Goal: Information Seeking & Learning: Learn about a topic

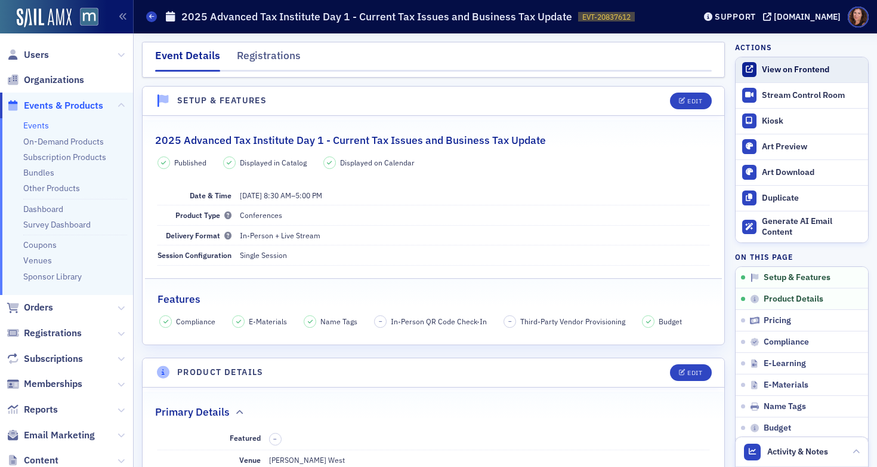
click at [778, 74] on div "View on Frontend" at bounding box center [812, 69] width 100 height 11
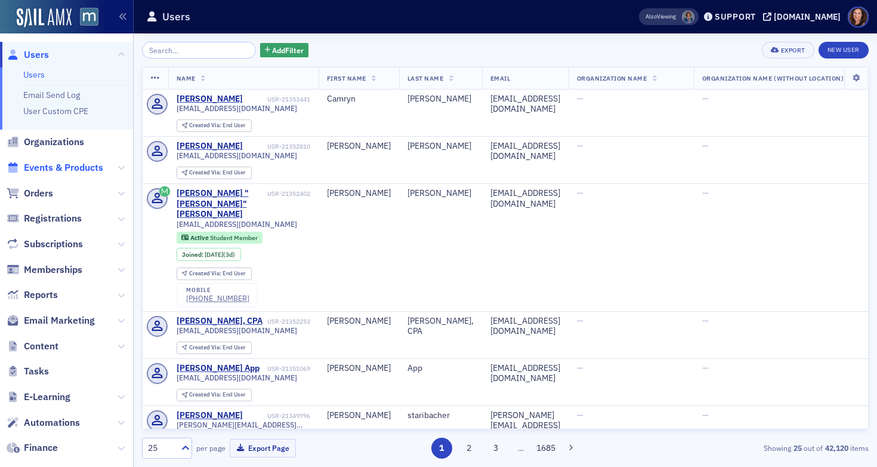
click at [35, 170] on span "Events & Products" at bounding box center [63, 167] width 79 height 13
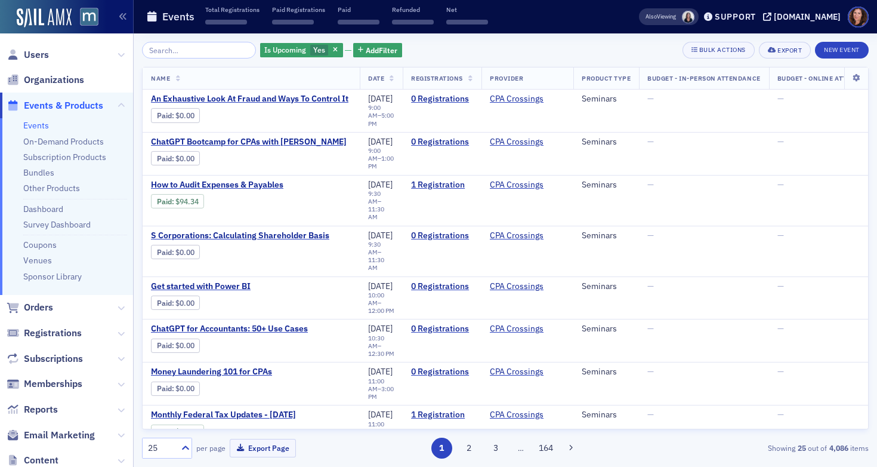
click at [200, 57] on input "search" at bounding box center [199, 50] width 114 height 17
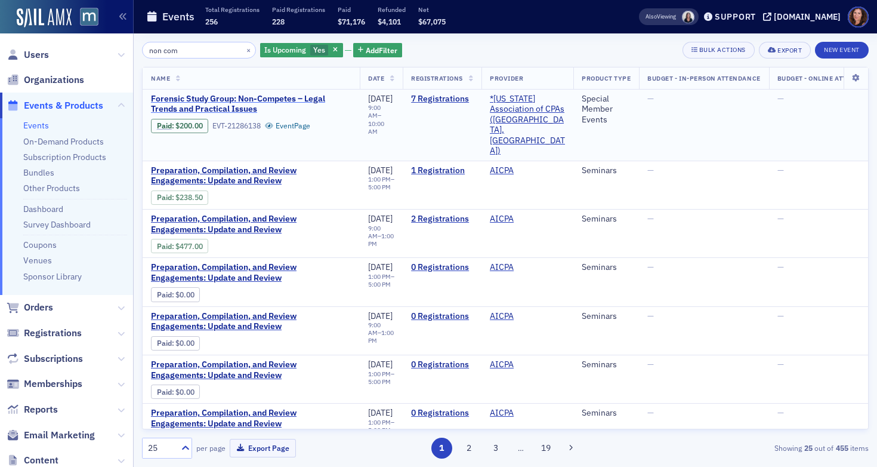
type input "non com"
click at [260, 101] on span "Forensic Study Group: Non-Competes – Legal Trends and Practical Issues" at bounding box center [251, 104] width 200 height 21
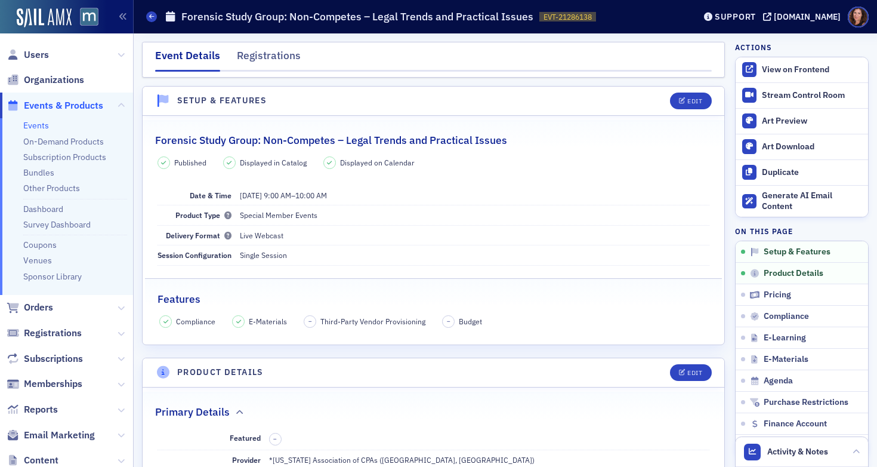
click at [32, 123] on link "Events" at bounding box center [36, 125] width 26 height 11
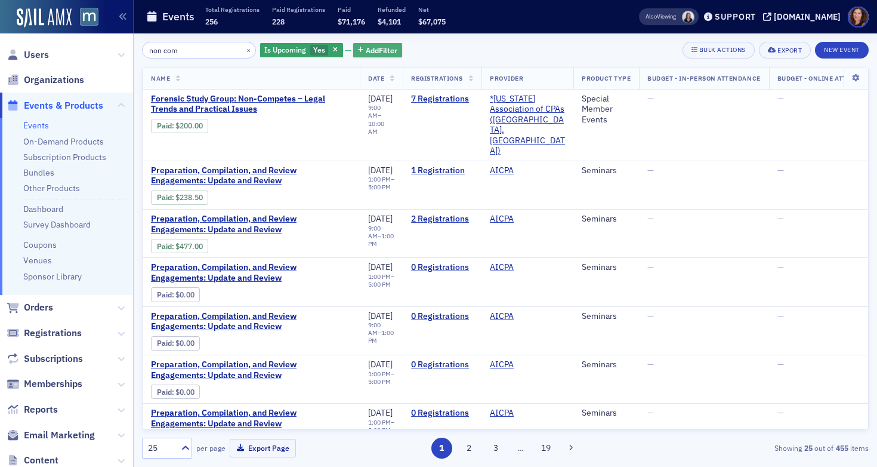
click at [368, 54] on span "Add Filter" at bounding box center [382, 50] width 32 height 11
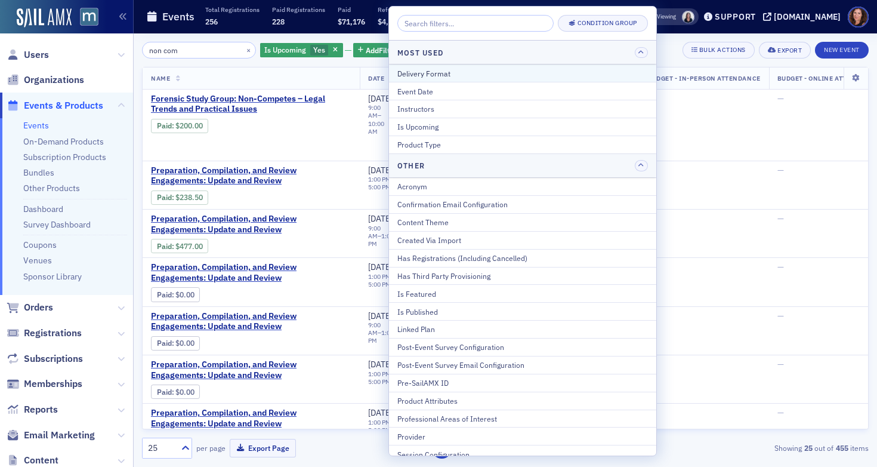
click at [444, 75] on div "Delivery Format" at bounding box center [522, 73] width 251 height 11
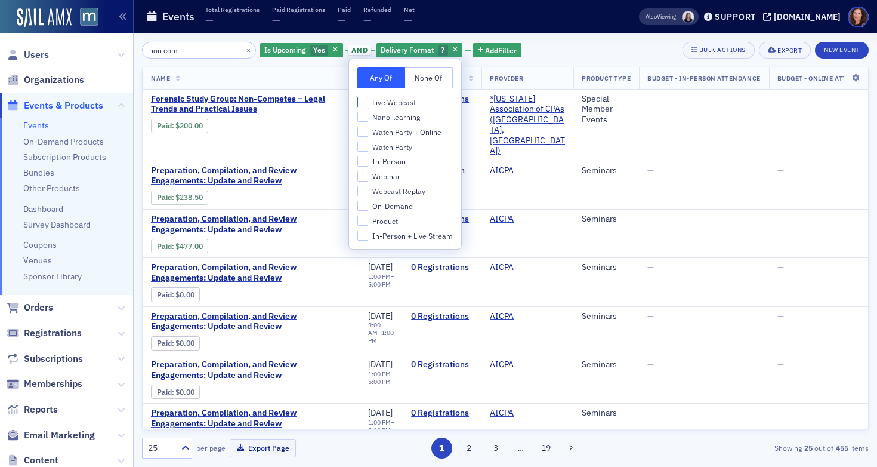
click at [365, 103] on input "Live Webcast" at bounding box center [362, 102] width 11 height 11
checkbox input "true"
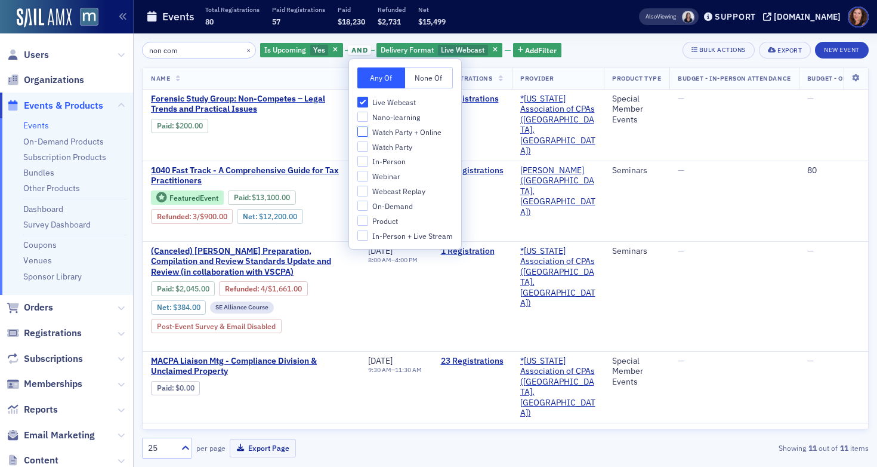
click at [363, 126] on input "Watch Party + Online" at bounding box center [362, 131] width 11 height 11
checkbox input "true"
click at [362, 146] on input "Watch Party" at bounding box center [362, 146] width 11 height 11
checkbox input "true"
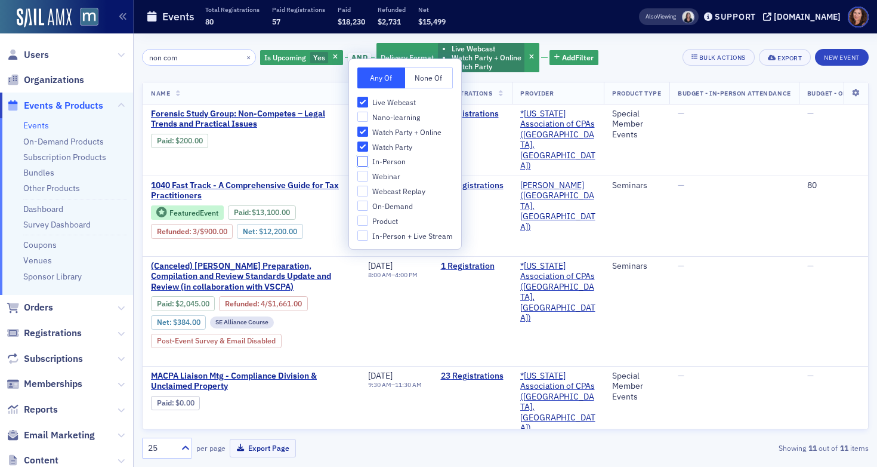
click at [362, 163] on input "In-Person" at bounding box center [362, 161] width 11 height 11
checkbox input "true"
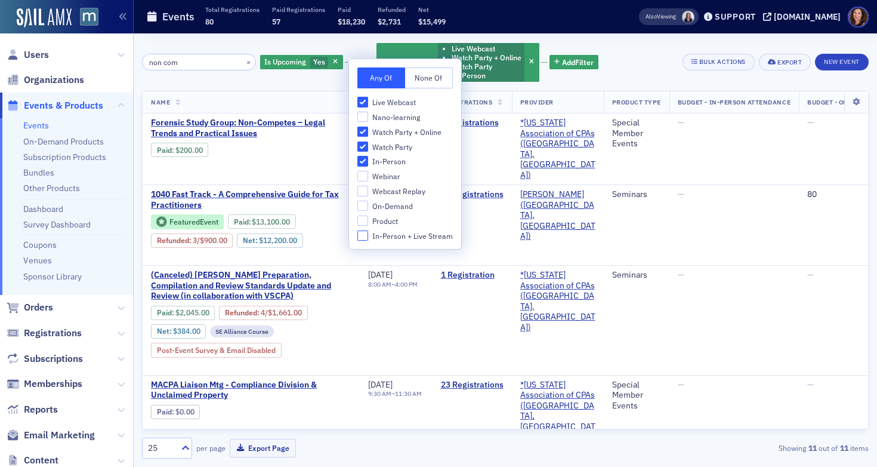
click at [363, 235] on input "In-Person + Live Stream" at bounding box center [362, 235] width 11 height 11
checkbox input "true"
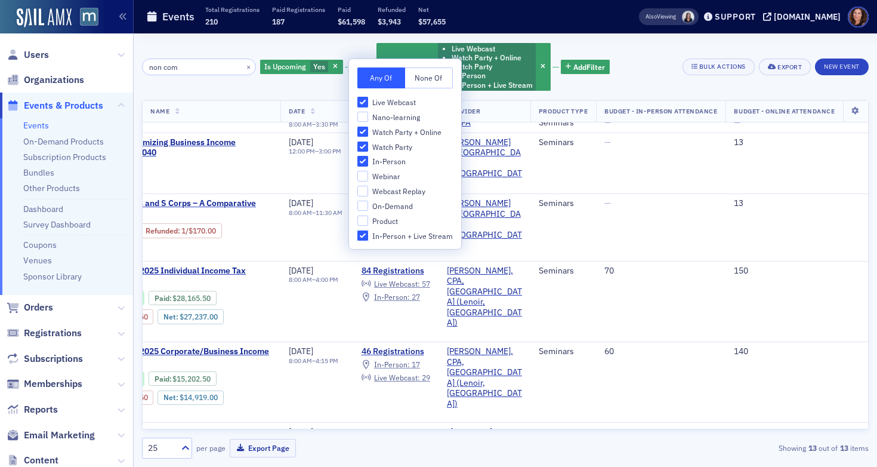
scroll to position [385, 0]
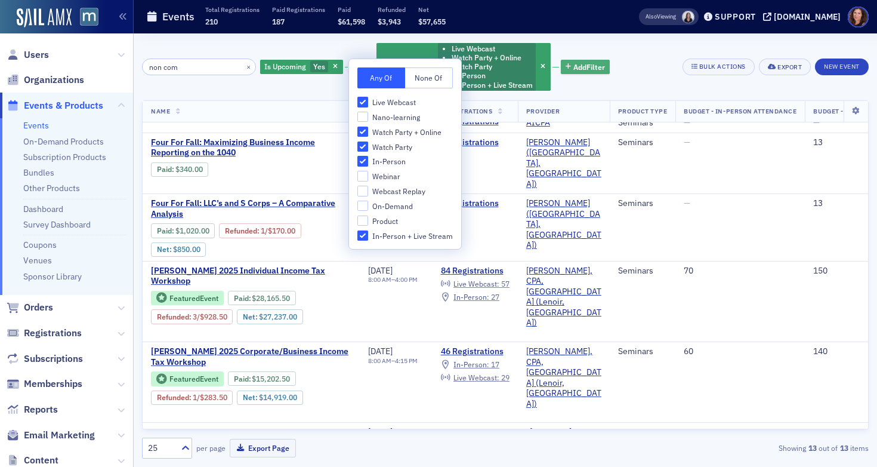
click at [578, 67] on span "Add Filter" at bounding box center [589, 66] width 32 height 11
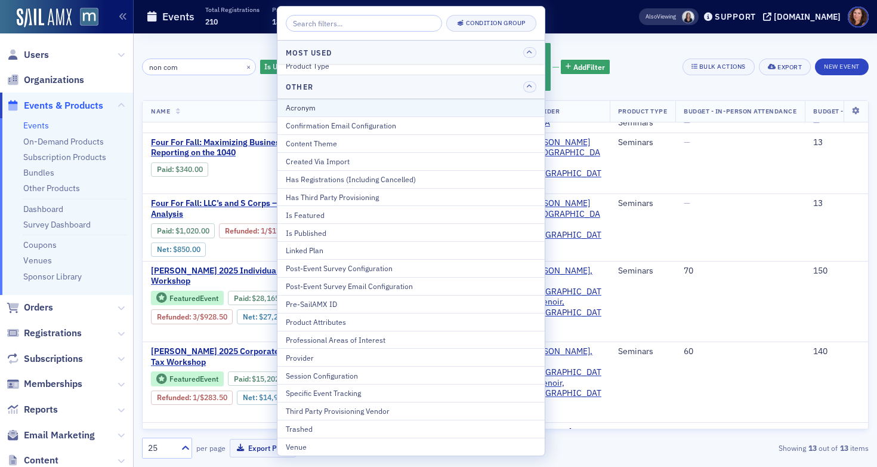
scroll to position [0, 0]
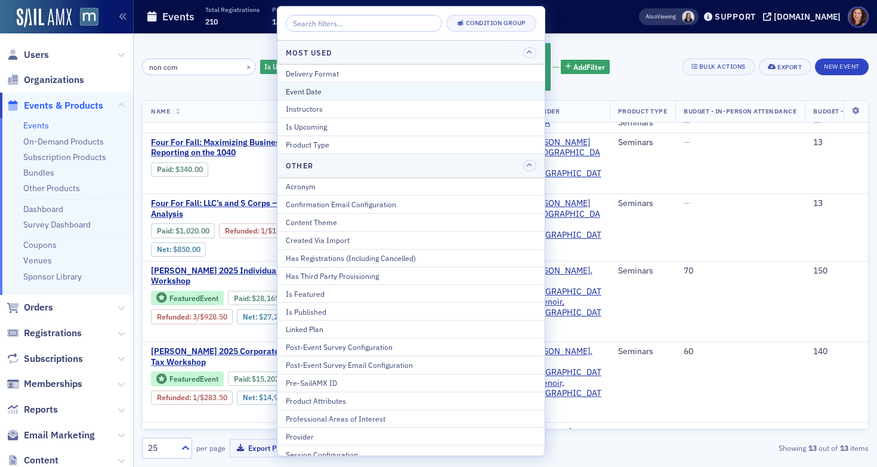
click at [384, 93] on div "Event Date" at bounding box center [411, 91] width 251 height 11
select select "9"
select select "2025"
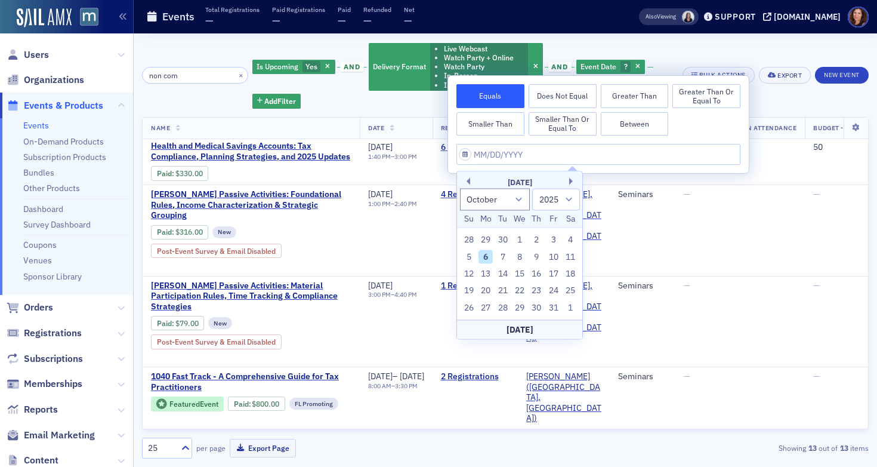
scroll to position [648, 0]
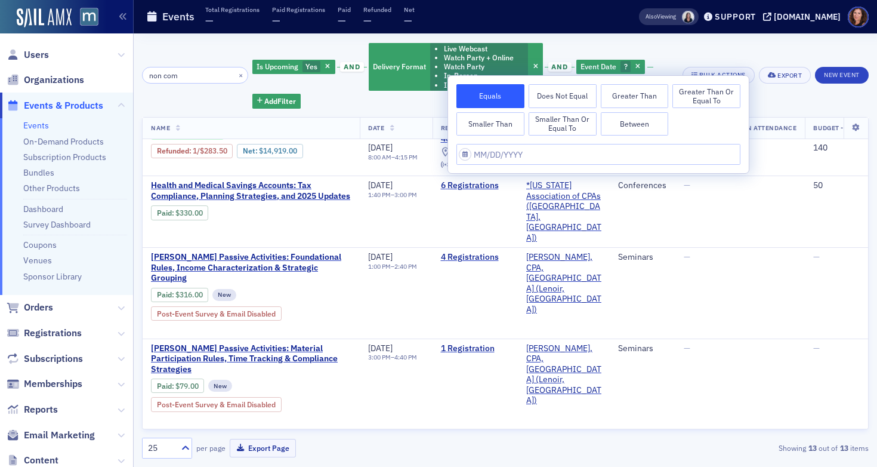
click at [659, 126] on button "Between" at bounding box center [635, 124] width 68 height 24
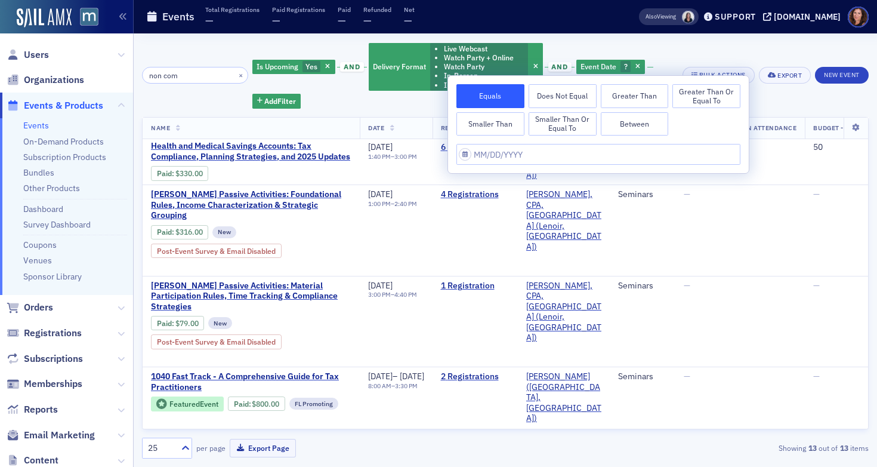
select select "9"
select select "2025"
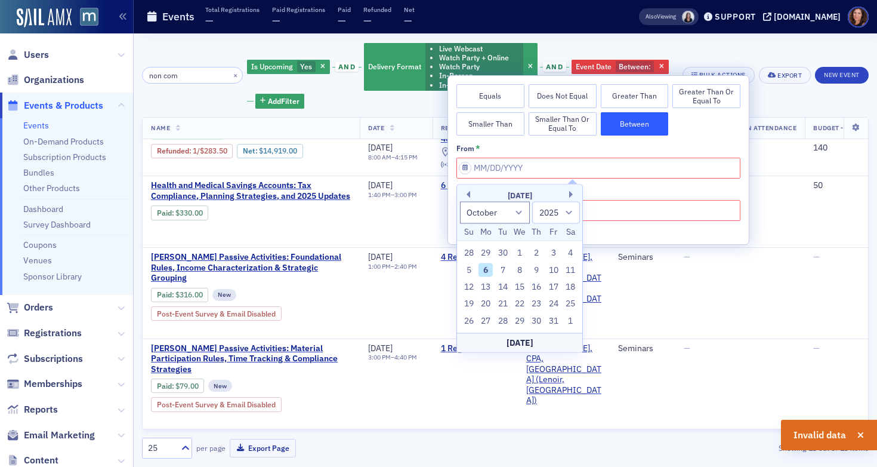
click at [471, 192] on div "[DATE]" at bounding box center [519, 196] width 125 height 12
click at [469, 193] on button "Previous Month" at bounding box center [466, 194] width 7 height 7
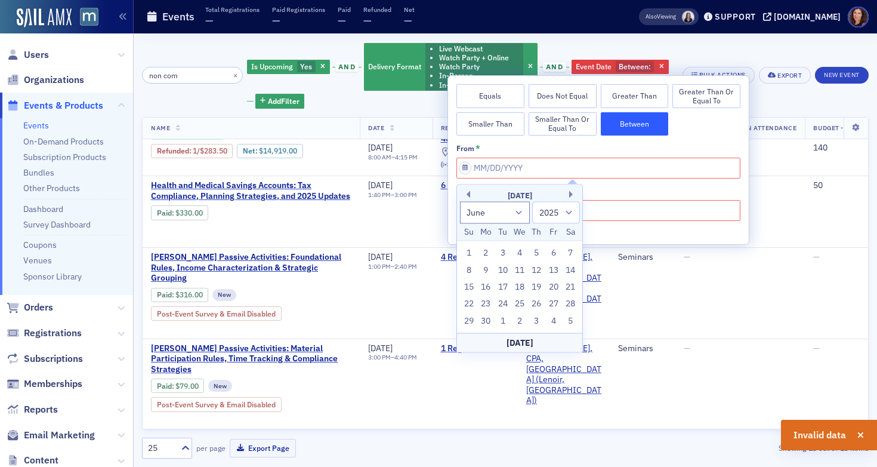
click at [575, 200] on div "[DATE]" at bounding box center [519, 196] width 125 height 12
click at [573, 196] on button "Next Month" at bounding box center [572, 194] width 7 height 7
select select "6"
click at [502, 253] on div "1" at bounding box center [503, 253] width 14 height 14
type input "[DATE]"
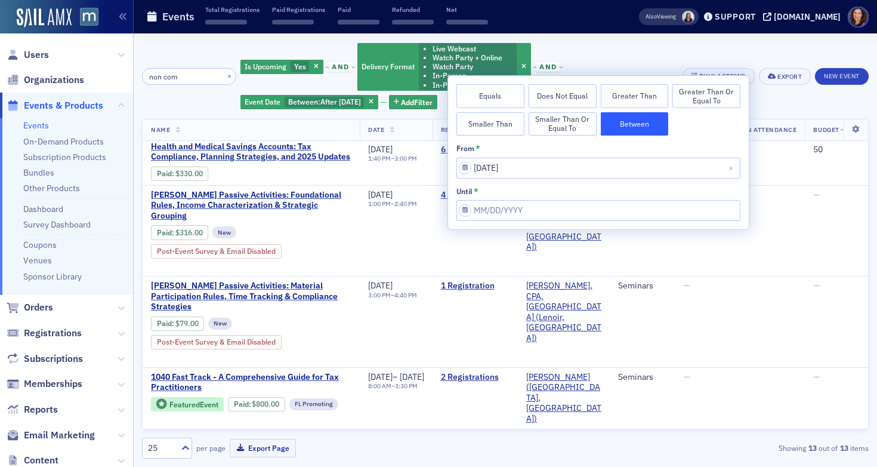
scroll to position [650, 0]
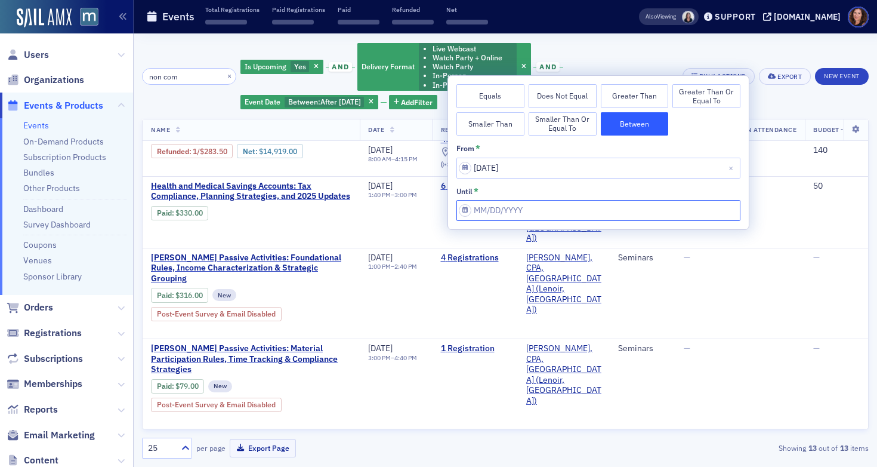
click at [554, 208] on input "from *" at bounding box center [598, 210] width 284 height 21
select select "9"
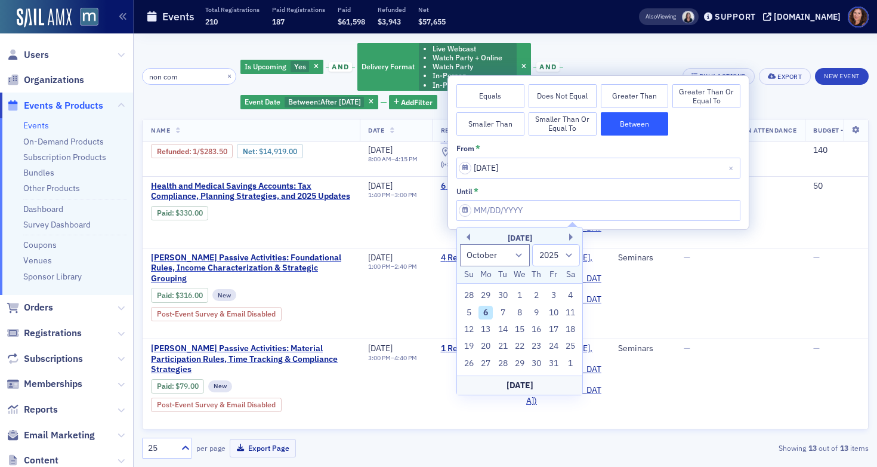
click at [535, 382] on div "[DATE]" at bounding box center [519, 384] width 125 height 19
type input "[DATE]"
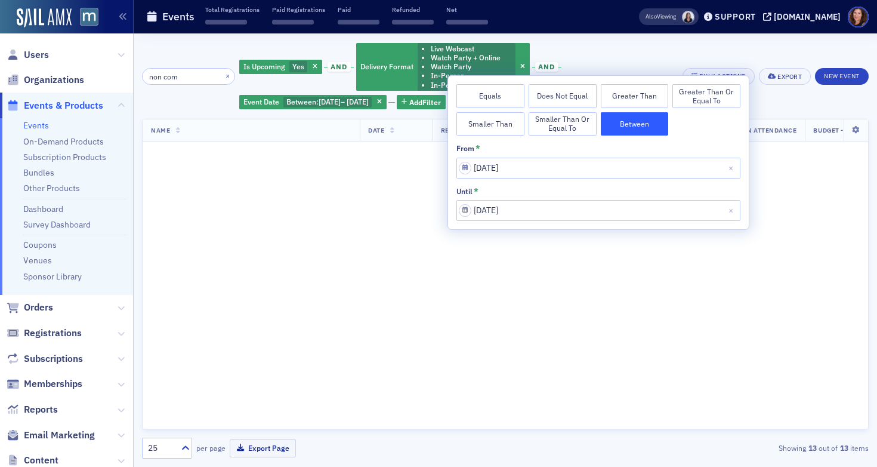
scroll to position [785, 0]
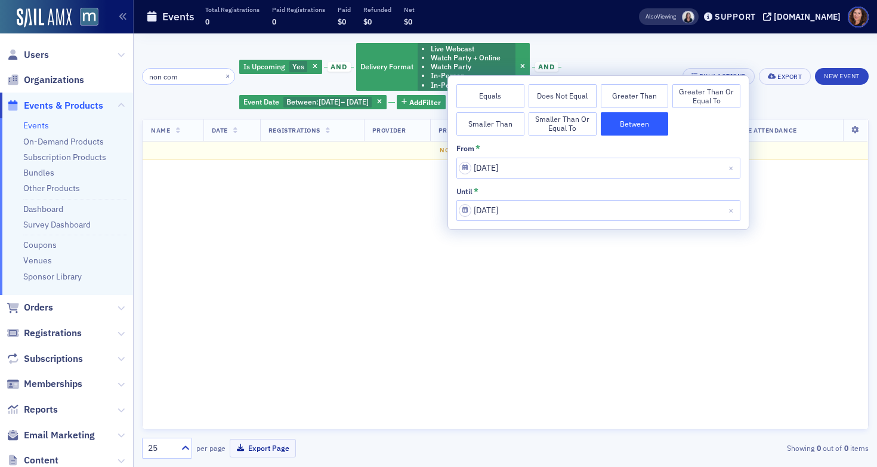
click at [607, 60] on div "Is Upcoming Yes and Delivery Format Live Webcast Watch Party + Online Watch Par…" at bounding box center [456, 76] width 435 height 69
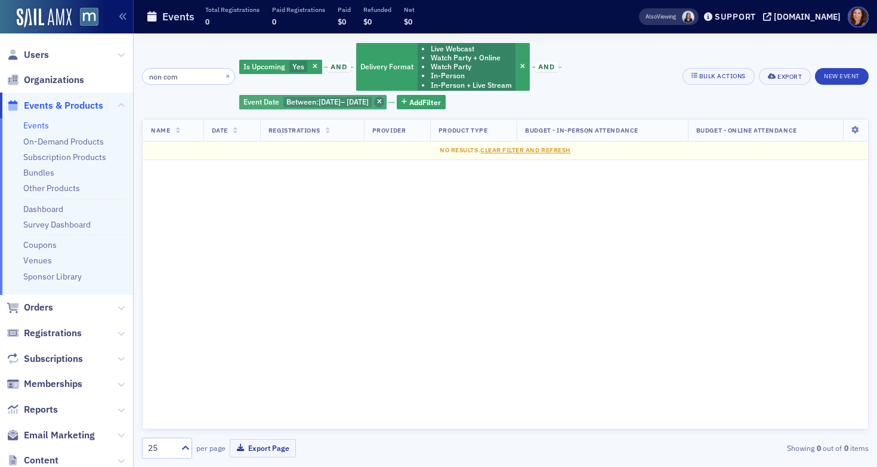
click at [385, 106] on span "button" at bounding box center [379, 102] width 11 height 11
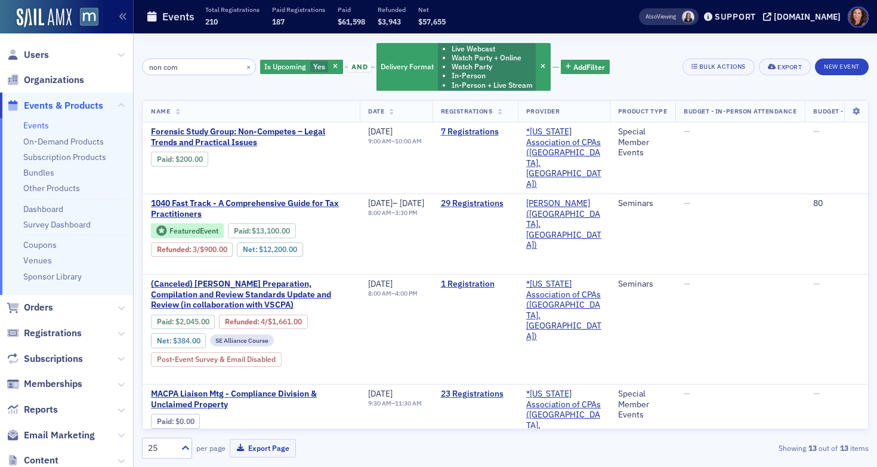
click at [563, 74] on div "Is Upcoming Yes and Delivery Format Live Webcast Watch Party + Online Watch Par…" at bounding box center [435, 67] width 350 height 50
click at [573, 63] on span "Add Filter" at bounding box center [589, 66] width 32 height 11
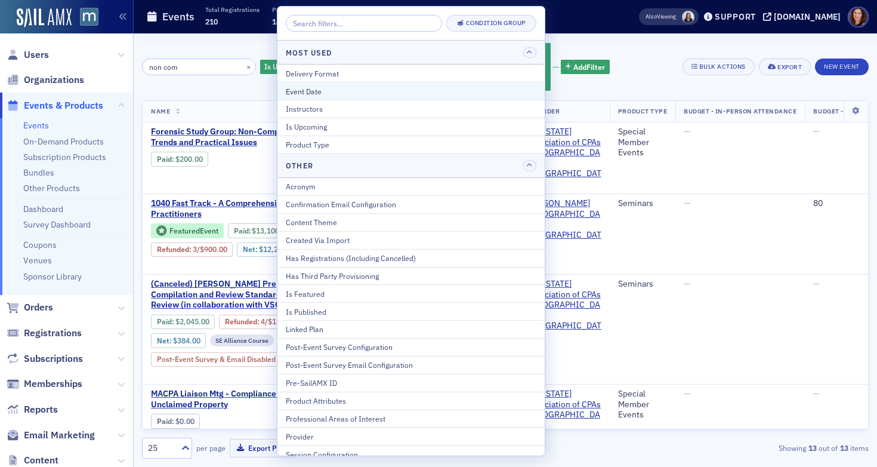
click at [421, 95] on div "Event Date" at bounding box center [411, 91] width 251 height 11
select select "9"
select select "2025"
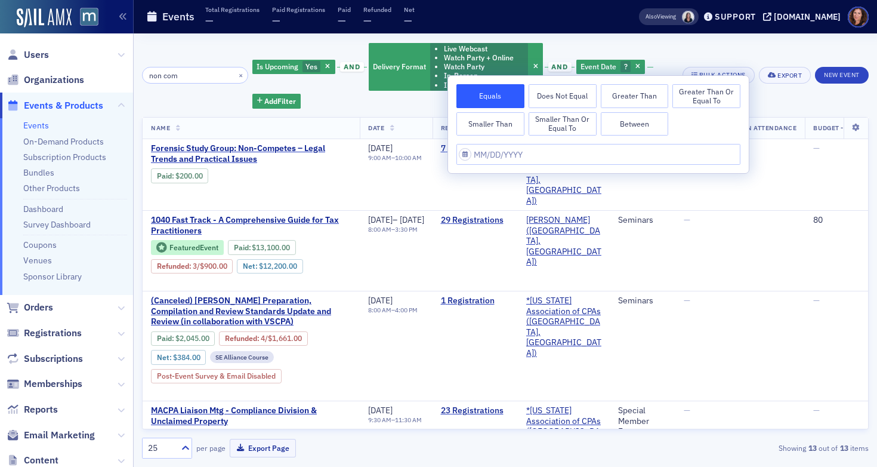
click at [640, 126] on button "Between" at bounding box center [635, 124] width 68 height 24
select select "9"
select select "2025"
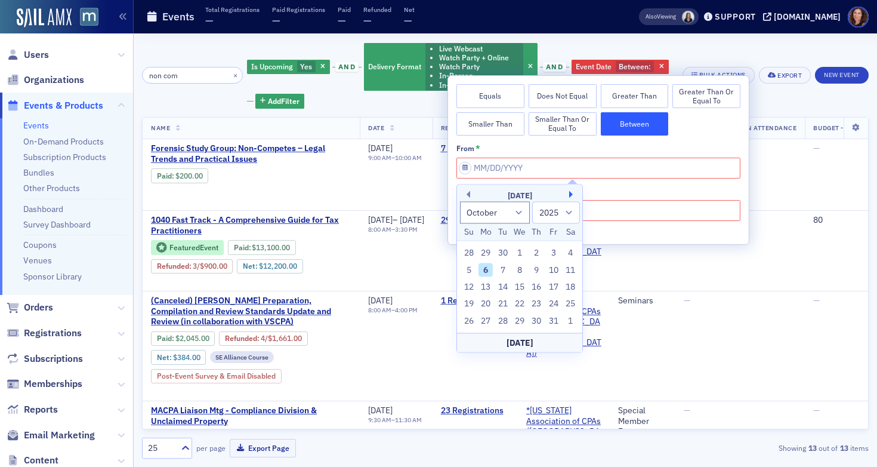
click at [573, 191] on button "Next Month" at bounding box center [572, 194] width 7 height 7
select select "10"
click at [538, 268] on div "6" at bounding box center [537, 270] width 14 height 14
type input "[DATE]"
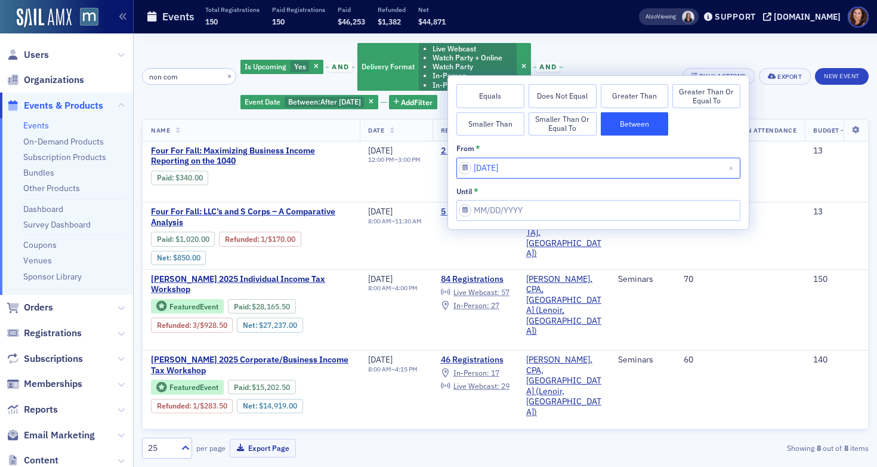
click at [543, 169] on input "[DATE]" at bounding box center [598, 168] width 284 height 21
select select "10"
select select "2025"
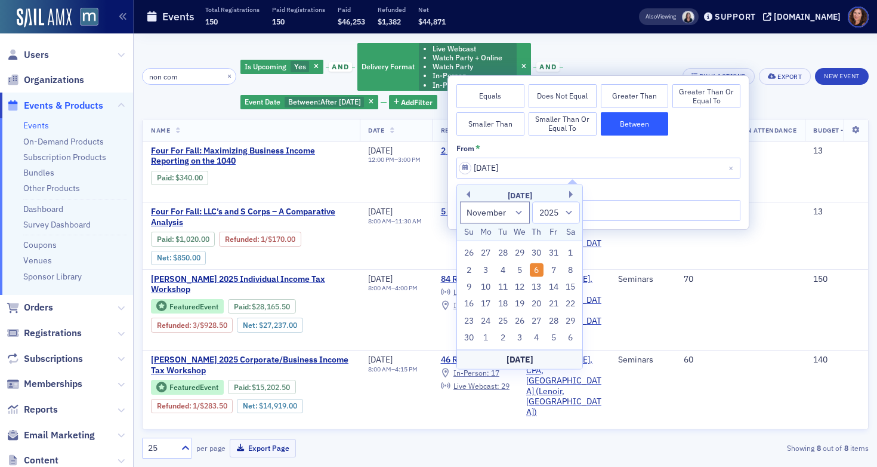
click at [507, 357] on div "[DATE]" at bounding box center [519, 358] width 125 height 19
type input "[DATE]"
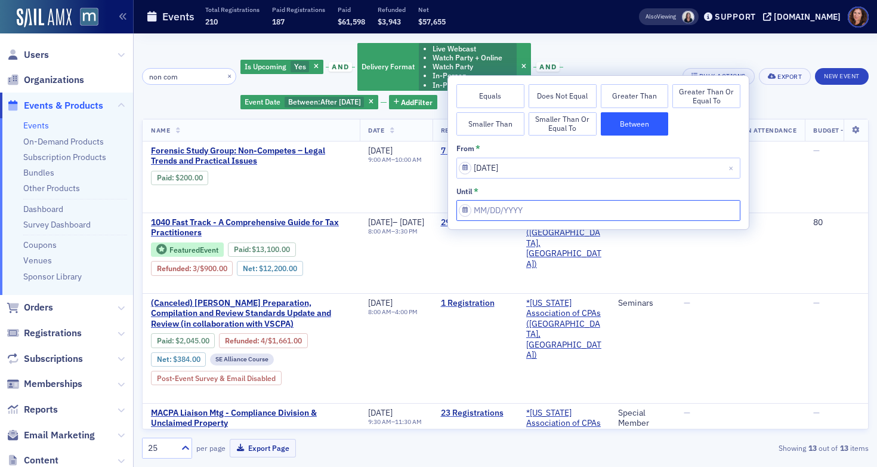
click at [525, 213] on input "from *" at bounding box center [598, 210] width 284 height 21
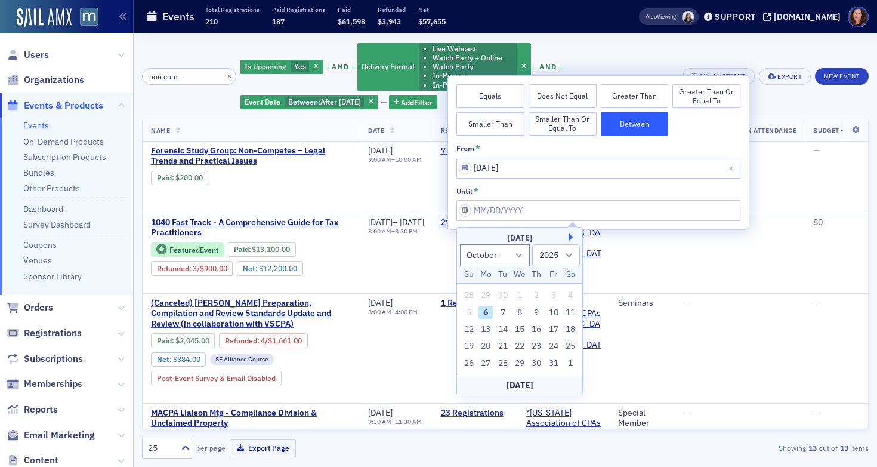
click at [572, 237] on button "Next Month" at bounding box center [572, 236] width 7 height 7
select select "10"
click at [540, 311] on div "6" at bounding box center [537, 312] width 14 height 14
type input "[DATE]"
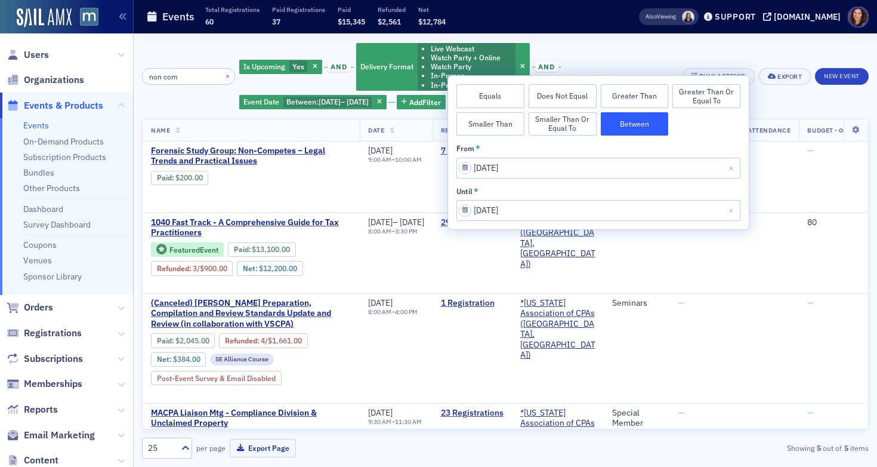
click at [613, 45] on div "Is Upcoming Yes and Delivery Format Live Webcast Watch Party + Online Watch Par…" at bounding box center [456, 76] width 435 height 69
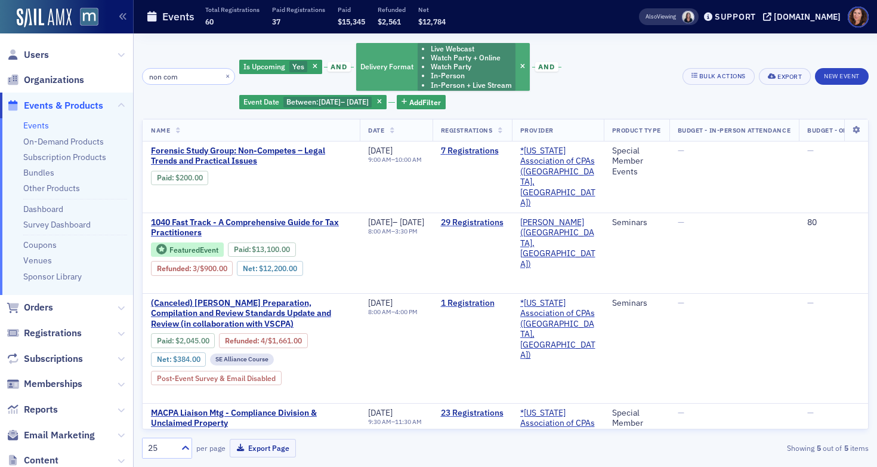
click at [465, 57] on li "Watch Party + Online" at bounding box center [471, 57] width 81 height 9
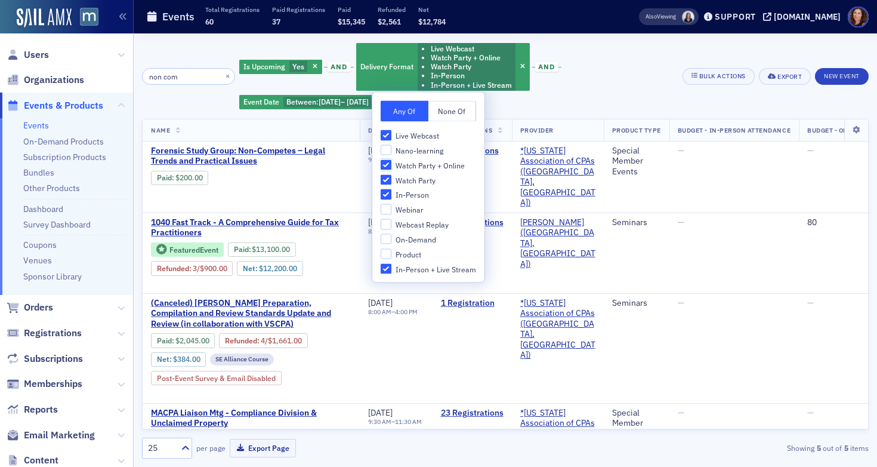
click at [383, 163] on input "Watch Party + Online" at bounding box center [386, 164] width 11 height 11
checkbox input "false"
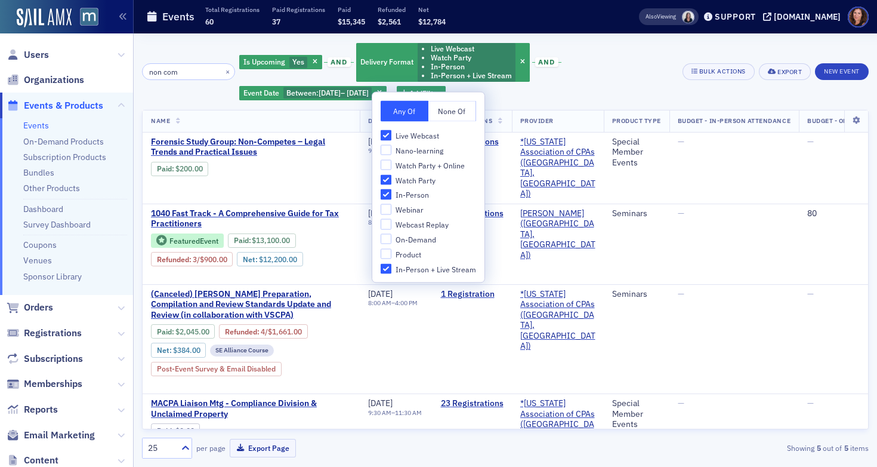
click at [572, 51] on div "Is Upcoming Yes and Delivery Format Live Webcast Watch Party In-Person In-Perso…" at bounding box center [456, 72] width 435 height 60
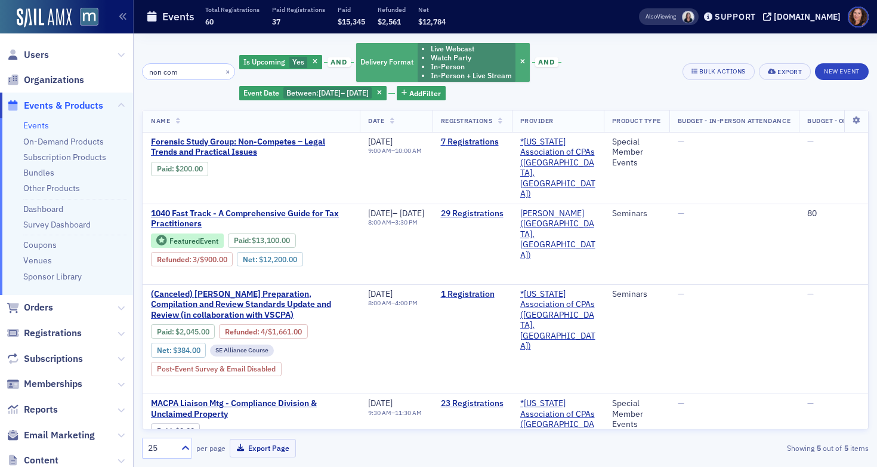
click at [474, 54] on li "Watch Party" at bounding box center [471, 57] width 81 height 9
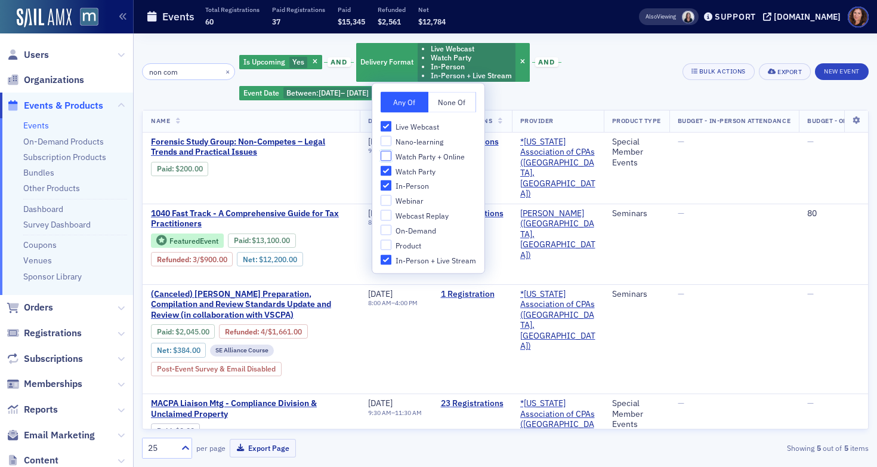
click at [387, 157] on input "Watch Party + Online" at bounding box center [386, 155] width 11 height 11
checkbox input "true"
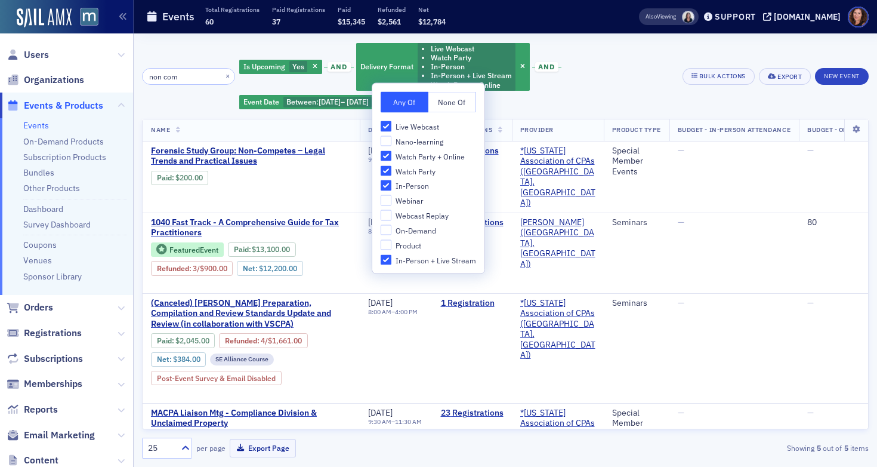
click at [614, 77] on div "Is Upcoming Yes and Delivery Format Live Webcast Watch Party In-Person In-Perso…" at bounding box center [456, 76] width 435 height 69
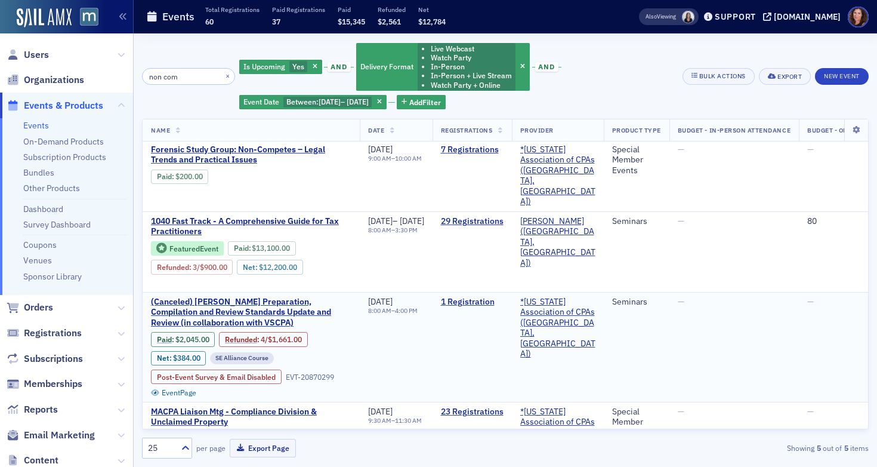
scroll to position [70, 0]
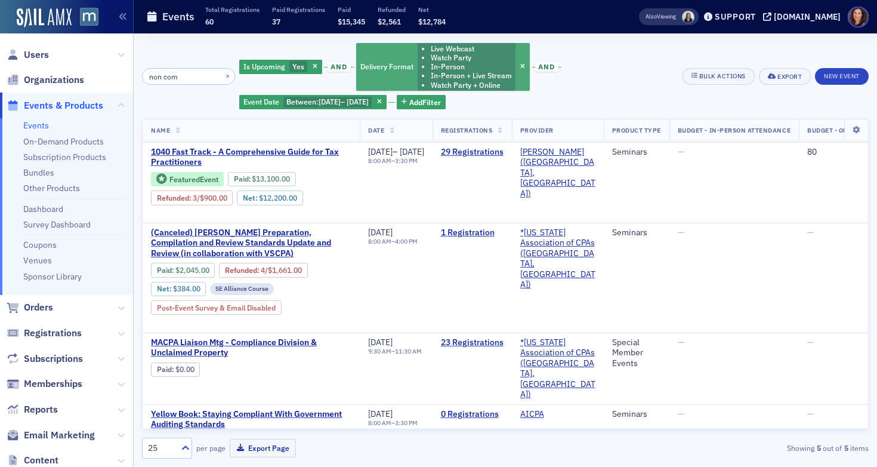
click at [472, 64] on li "In-Person" at bounding box center [471, 66] width 81 height 9
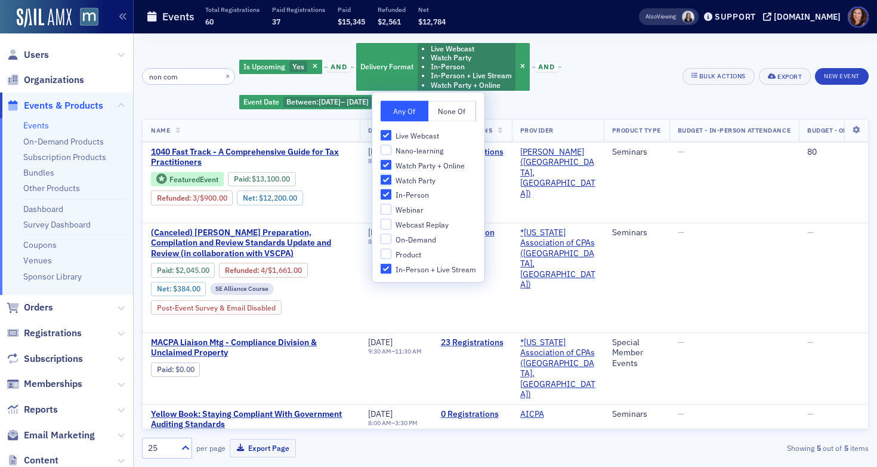
click at [387, 179] on input "Watch Party" at bounding box center [386, 179] width 11 height 11
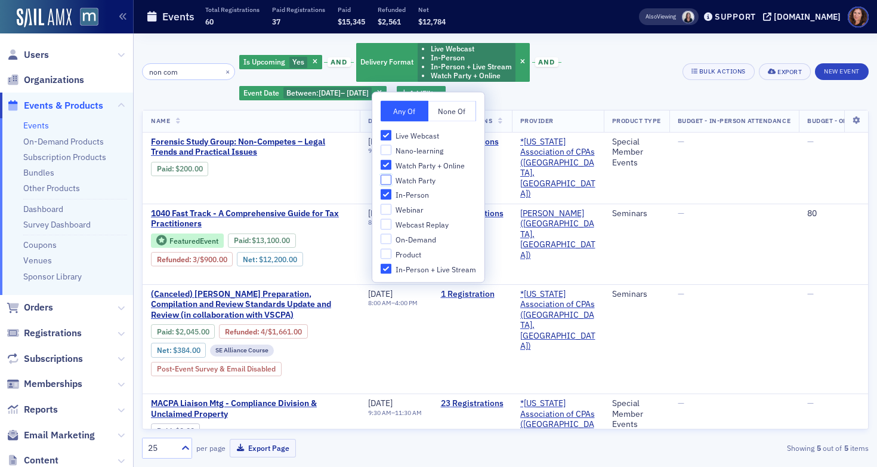
click at [387, 177] on input "Watch Party" at bounding box center [386, 179] width 11 height 11
checkbox input "true"
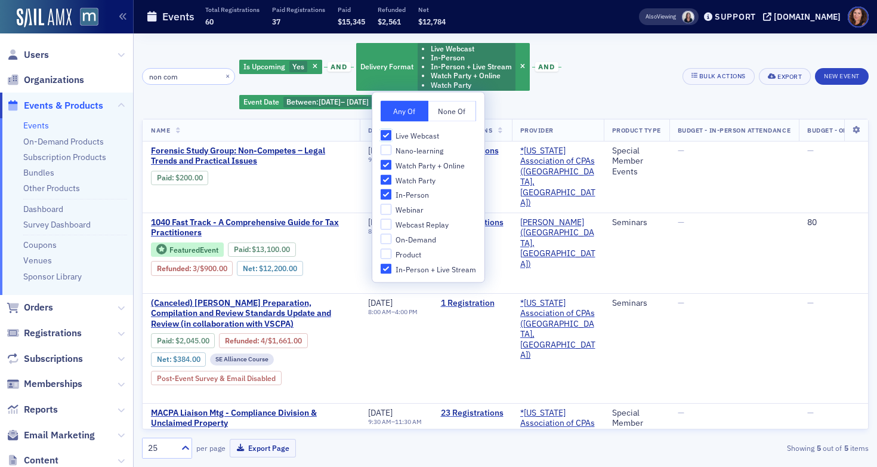
click at [385, 135] on input "Live Webcast" at bounding box center [386, 135] width 11 height 11
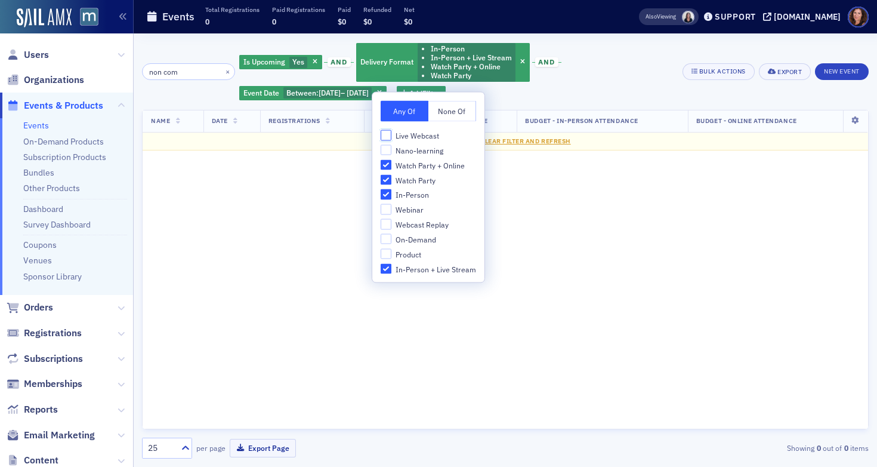
click at [385, 134] on input "Live Webcast" at bounding box center [386, 135] width 11 height 11
checkbox input "true"
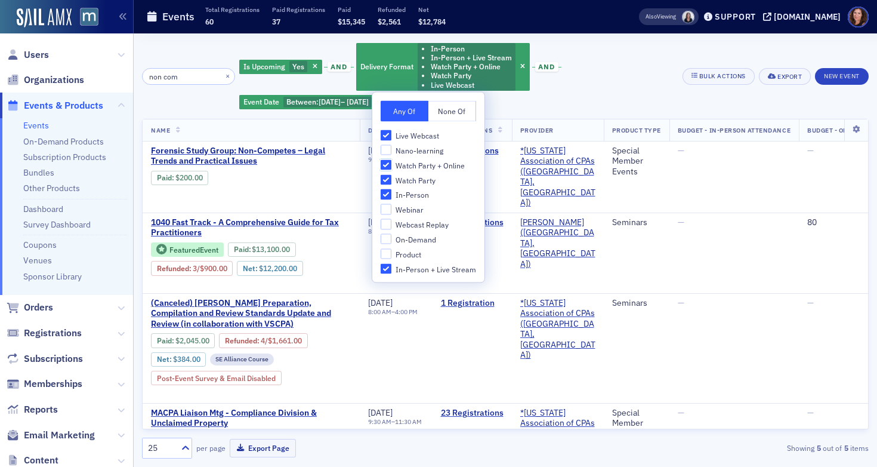
click at [384, 168] on input "Watch Party + Online" at bounding box center [386, 164] width 11 height 11
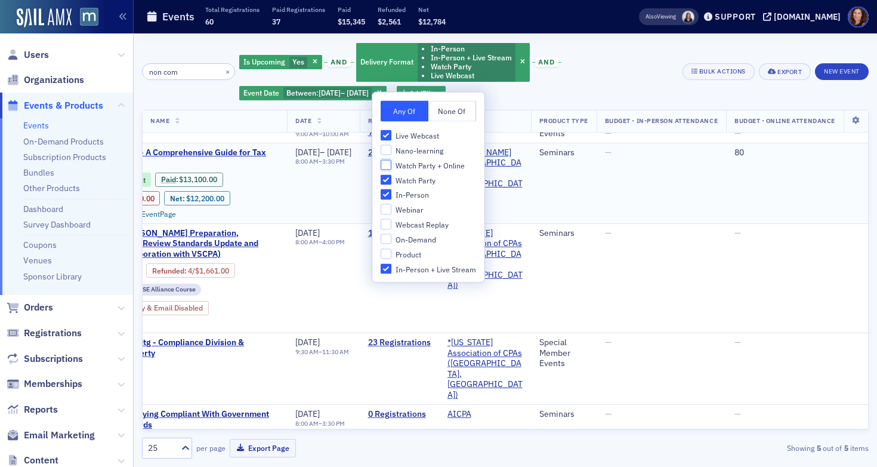
scroll to position [61, 0]
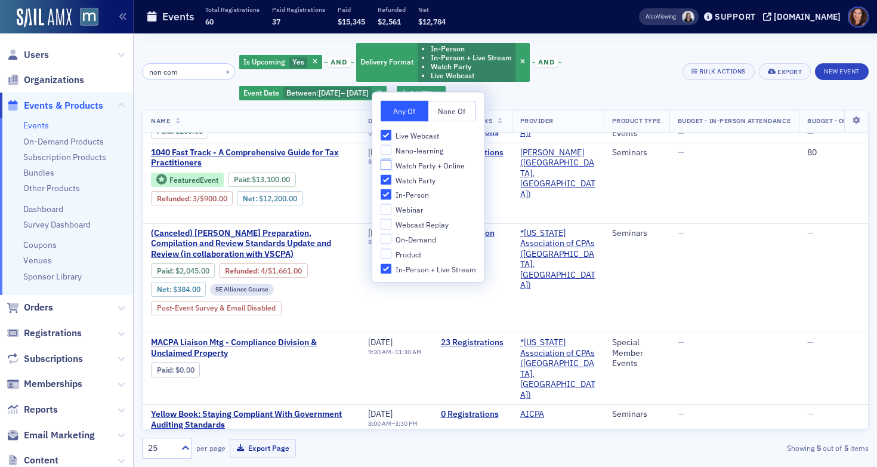
click at [388, 163] on input "Watch Party + Online" at bounding box center [386, 164] width 11 height 11
checkbox input "true"
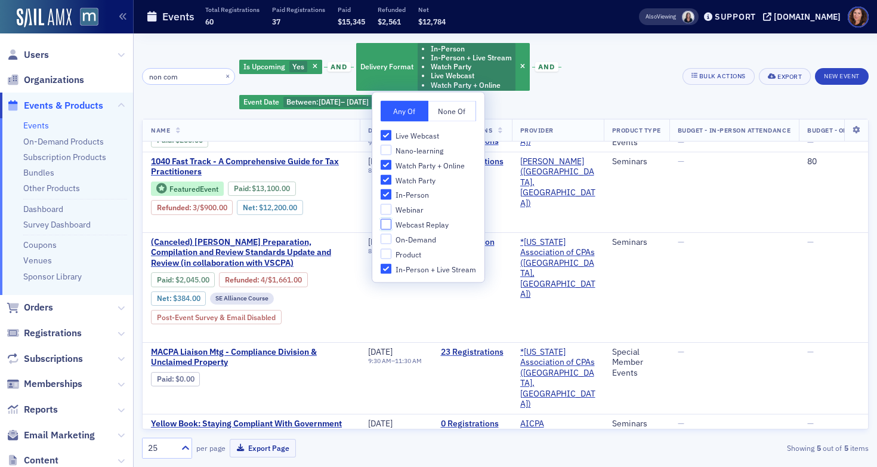
click at [386, 227] on input "Webcast Replay" at bounding box center [386, 224] width 11 height 11
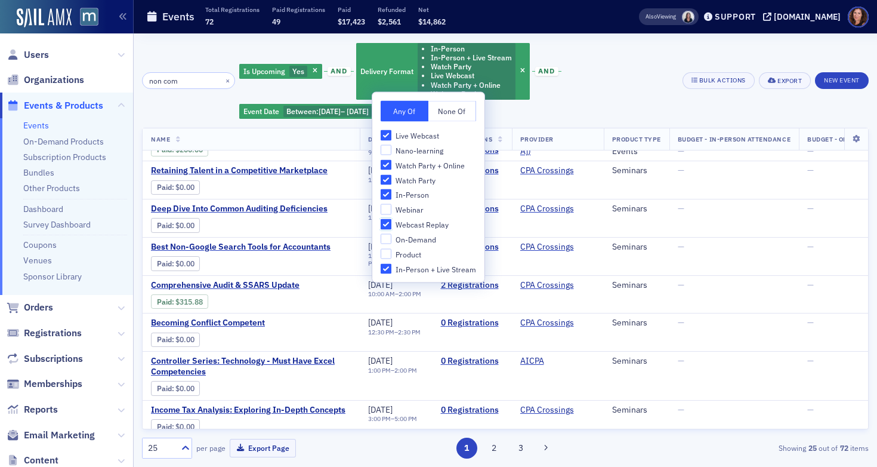
click at [386, 227] on input "Webcast Replay" at bounding box center [386, 224] width 11 height 11
checkbox input "false"
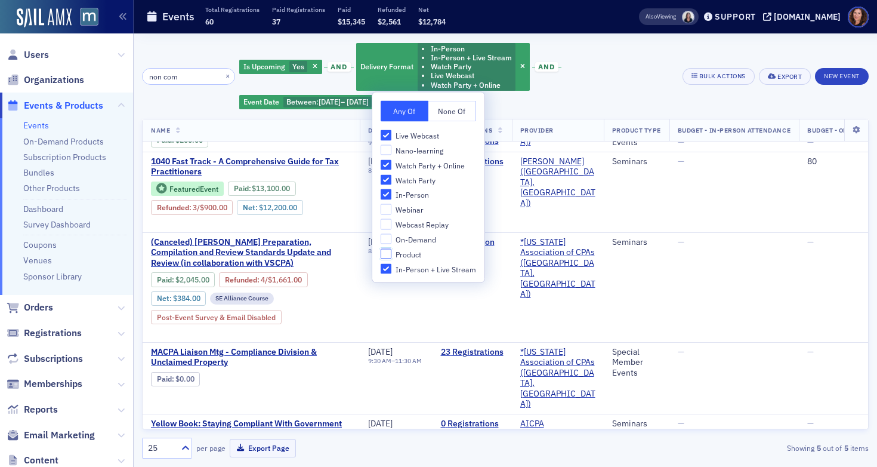
click at [384, 255] on input "Product" at bounding box center [386, 253] width 11 height 11
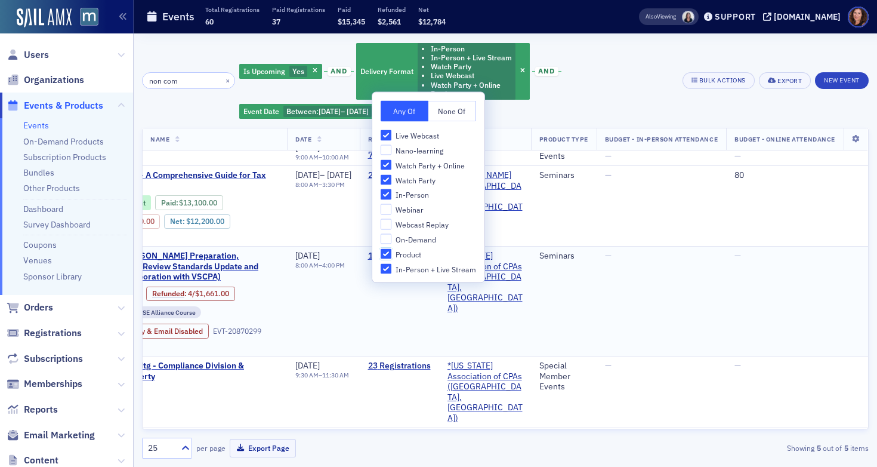
scroll to position [79, 103]
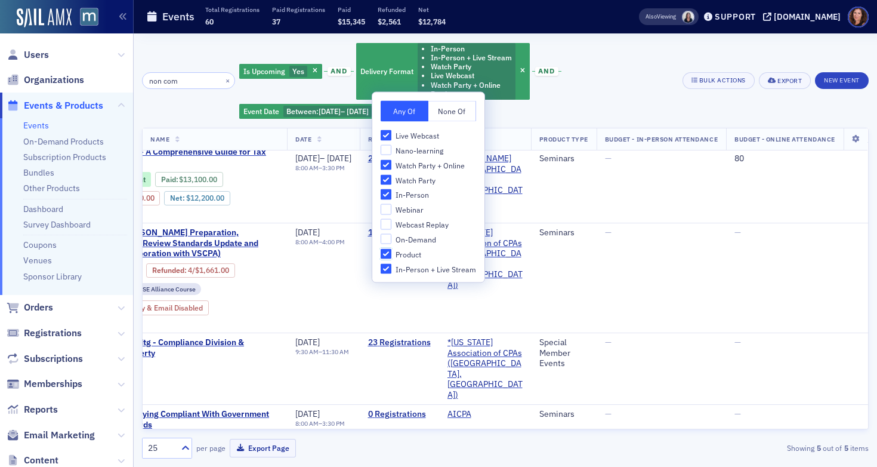
click at [385, 257] on input "Product" at bounding box center [386, 253] width 11 height 11
checkbox input "false"
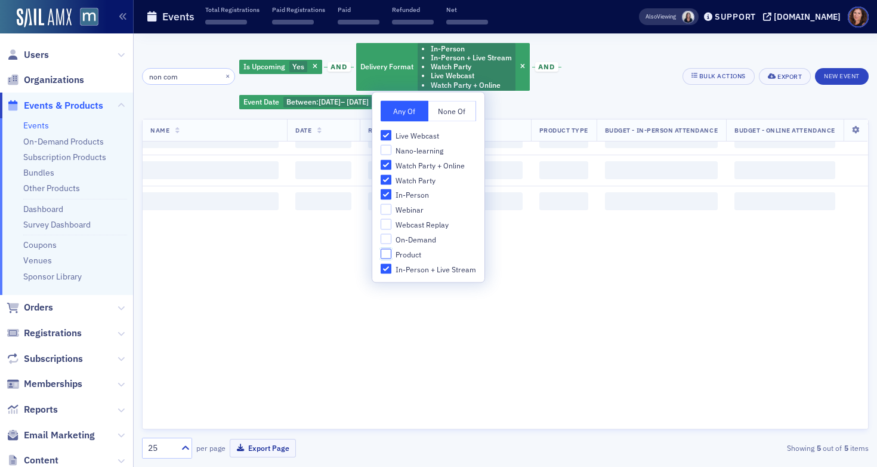
scroll to position [223, 103]
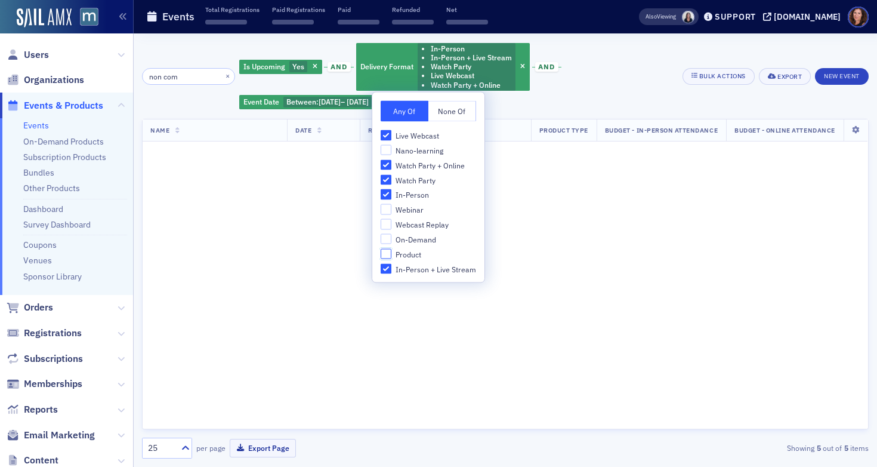
scroll to position [70, 103]
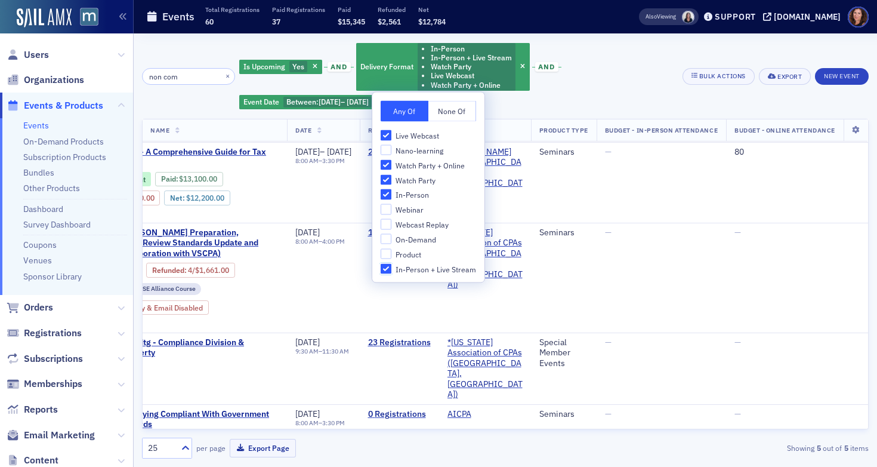
click at [385, 270] on input "In-Person + Live Stream" at bounding box center [386, 268] width 11 height 11
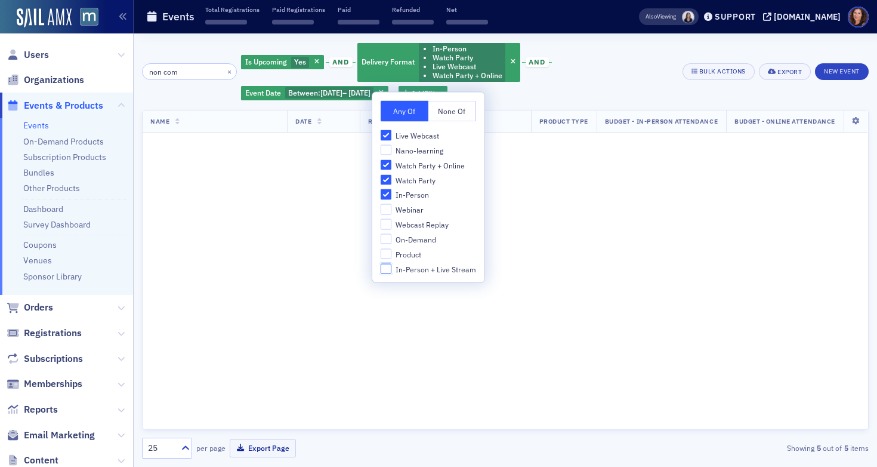
scroll to position [61, 103]
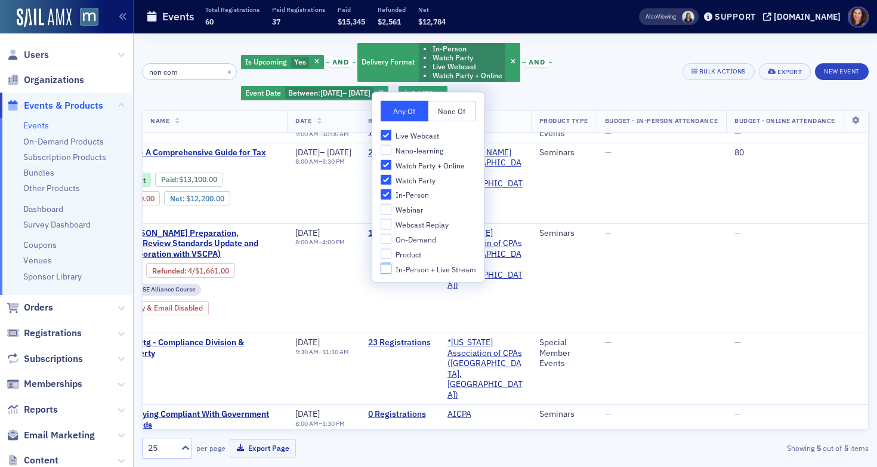
click at [387, 268] on input "In-Person + Live Stream" at bounding box center [386, 268] width 11 height 11
checkbox input "true"
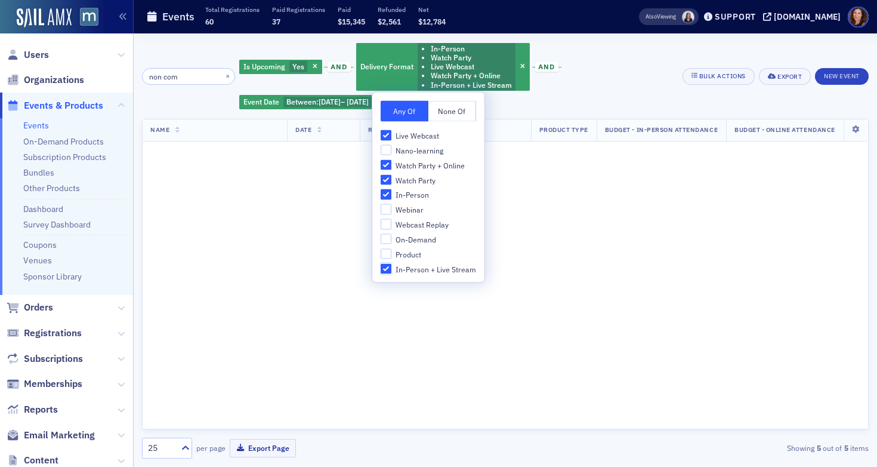
scroll to position [70, 103]
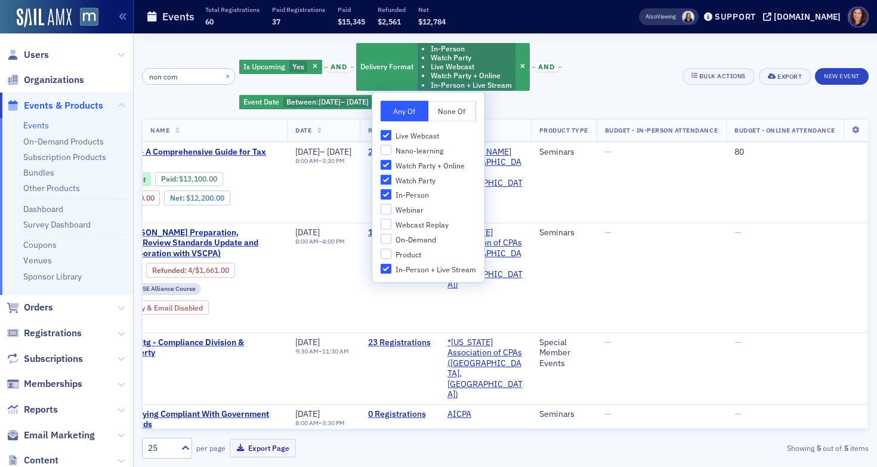
click at [387, 184] on input "Watch Party" at bounding box center [386, 179] width 11 height 11
checkbox input "false"
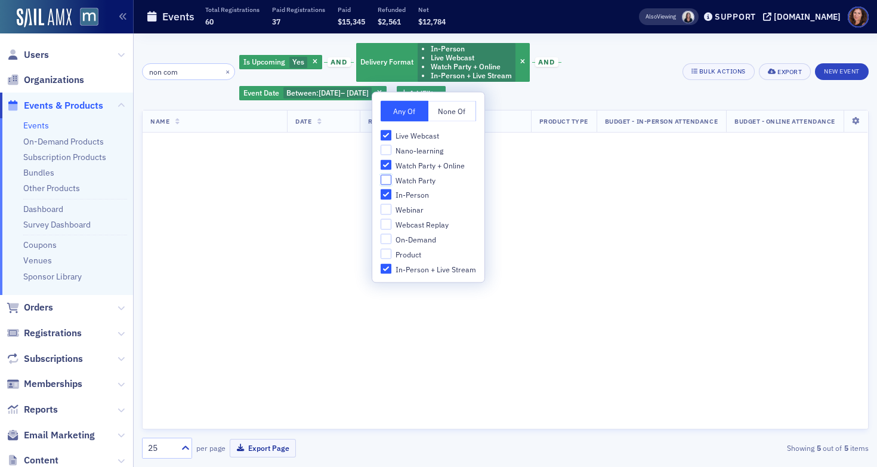
scroll to position [61, 103]
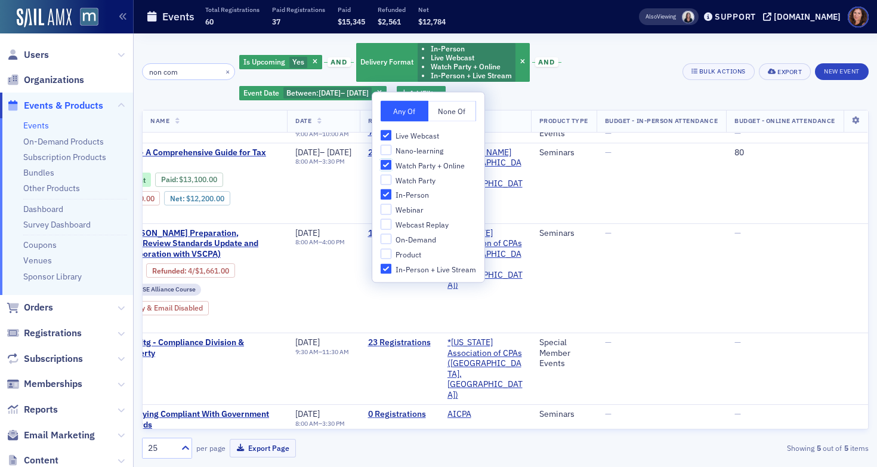
click at [384, 164] on input "Watch Party + Online" at bounding box center [386, 164] width 11 height 11
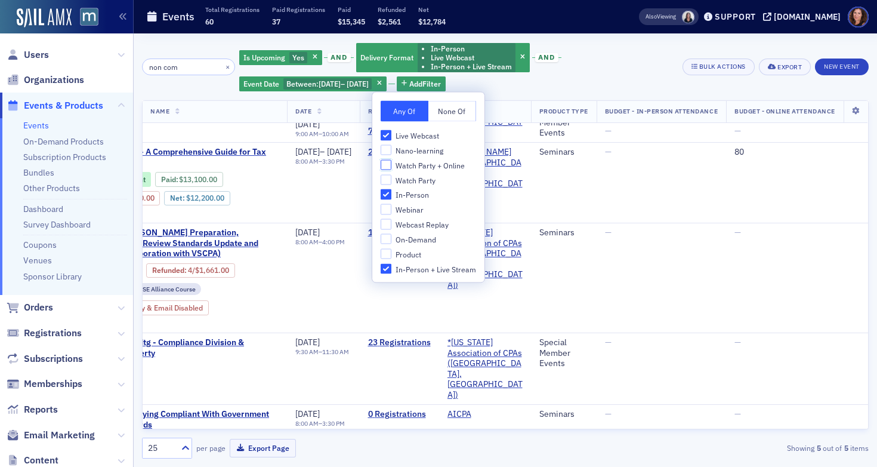
click at [384, 164] on input "Watch Party + Online" at bounding box center [386, 164] width 11 height 11
checkbox input "true"
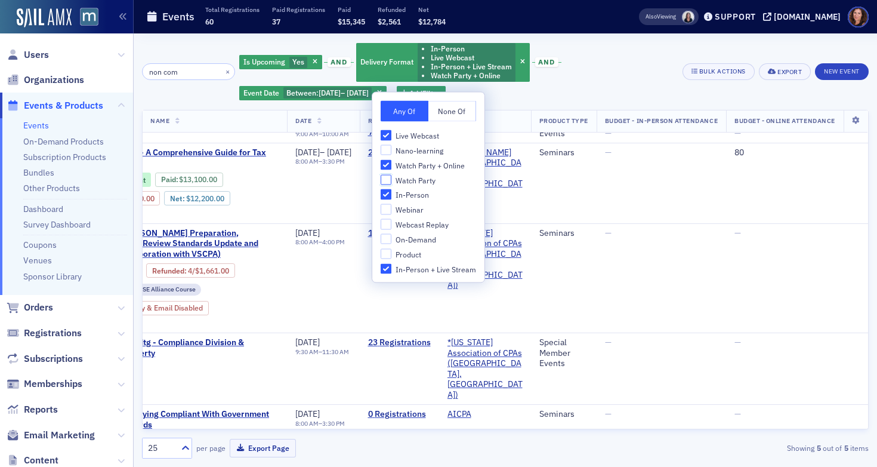
click at [384, 180] on input "Watch Party" at bounding box center [386, 179] width 11 height 11
checkbox input "true"
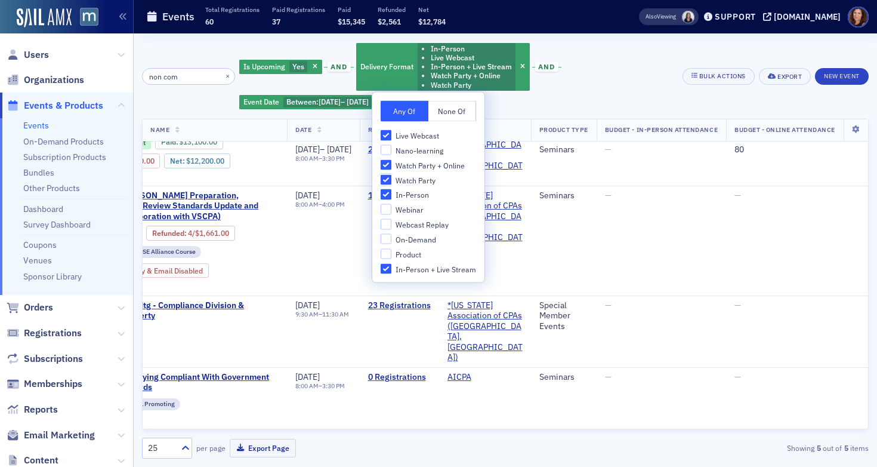
scroll to position [70, 103]
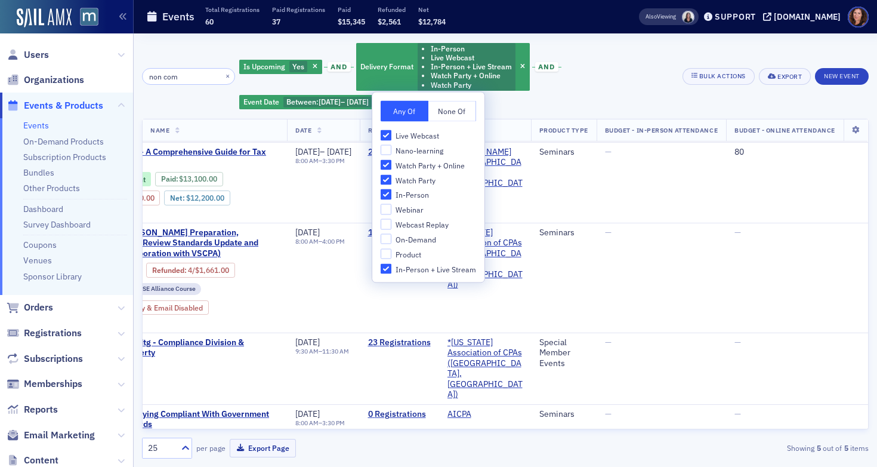
click at [541, 112] on div "non com × Is Upcoming Yes and Delivery Format In-Person Live Webcast In-Person …" at bounding box center [505, 250] width 727 height 416
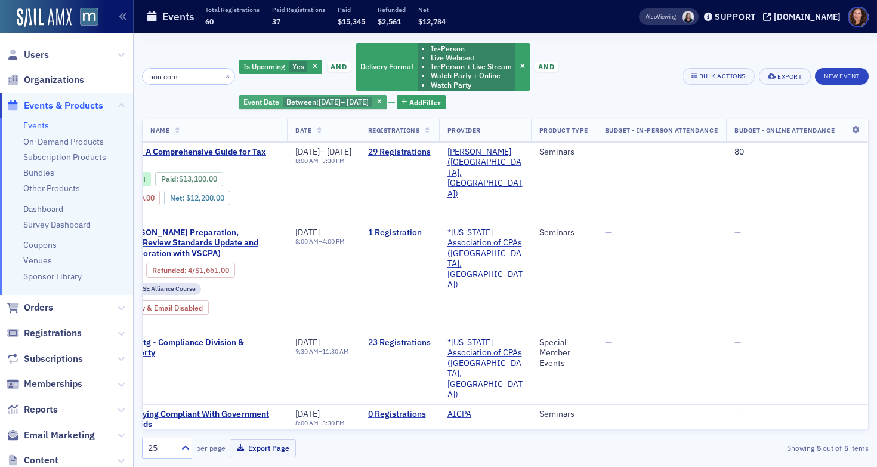
click at [354, 106] on span "[DATE]" at bounding box center [358, 102] width 22 height 10
select select "9"
select select "2025"
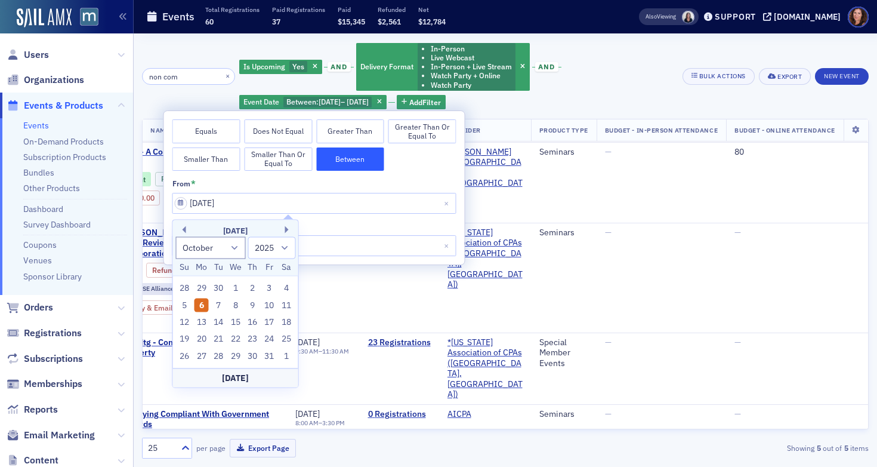
click at [201, 302] on div "6" at bounding box center [201, 305] width 14 height 14
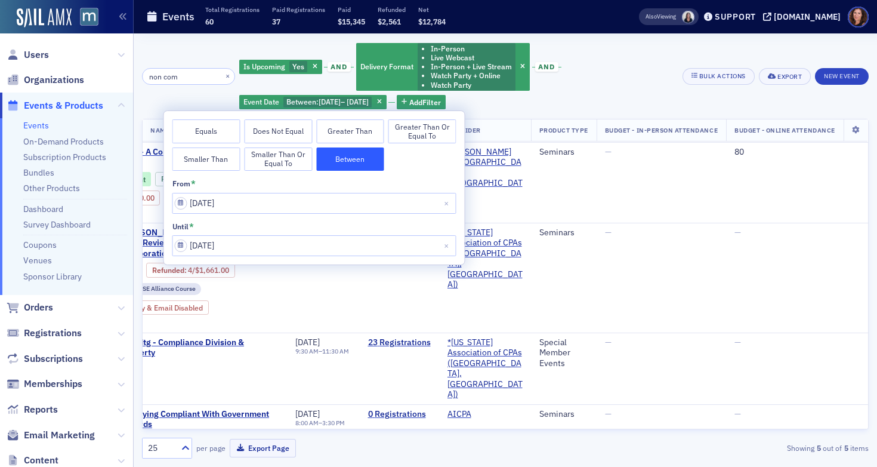
click at [640, 105] on div "Is Upcoming Yes and Delivery Format In-Person Live Webcast In-Person + Live Str…" at bounding box center [456, 76] width 435 height 69
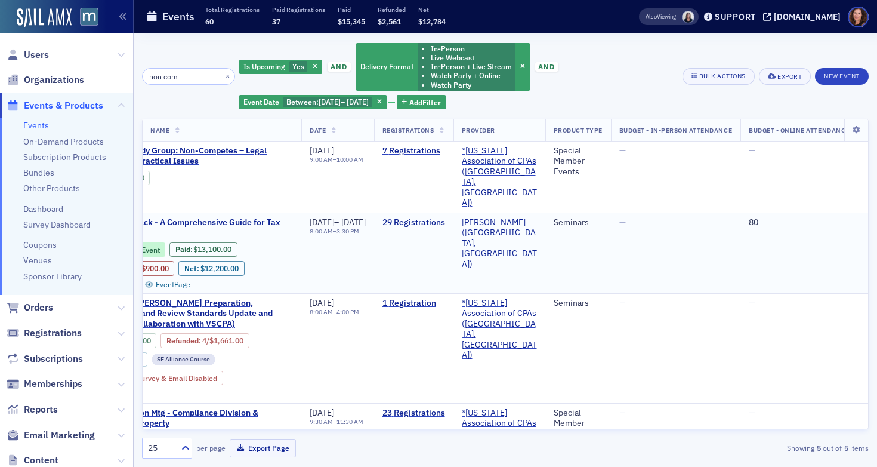
scroll to position [0, 132]
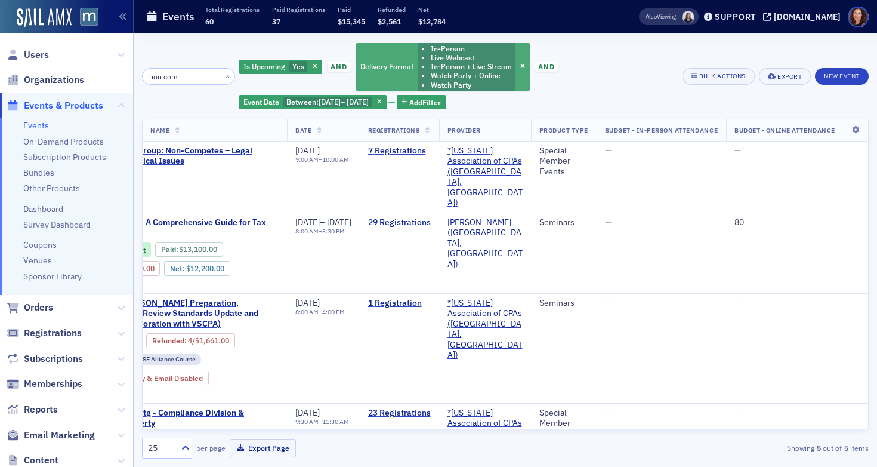
click at [464, 75] on li "Watch Party + Online" at bounding box center [471, 75] width 81 height 9
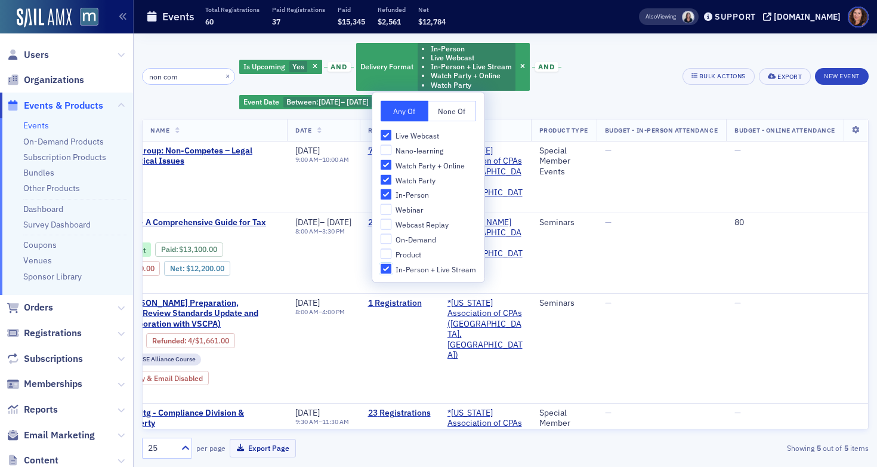
click at [381, 268] on input "In-Person + Live Stream" at bounding box center [386, 268] width 11 height 11
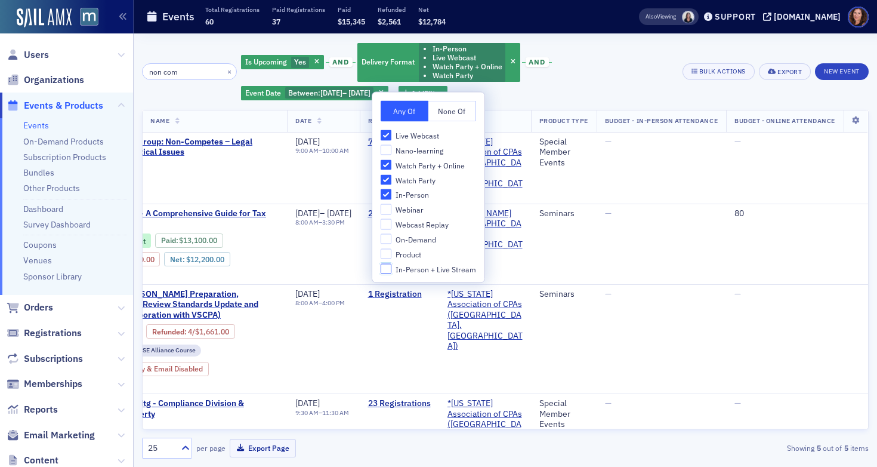
click at [383, 269] on input "In-Person + Live Stream" at bounding box center [386, 268] width 11 height 11
checkbox input "true"
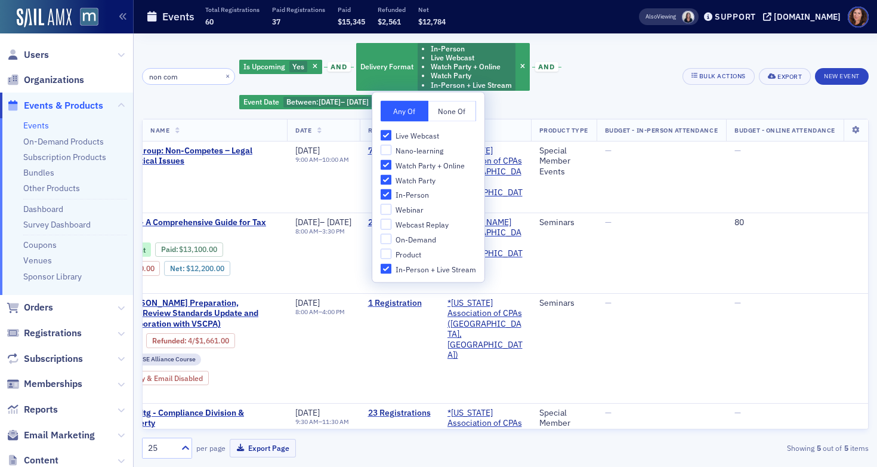
click at [644, 4] on header "Events Total Registrations 60 Paid Registrations 37 Paid $15,345 Refunded $2,56…" at bounding box center [505, 16] width 743 height 33
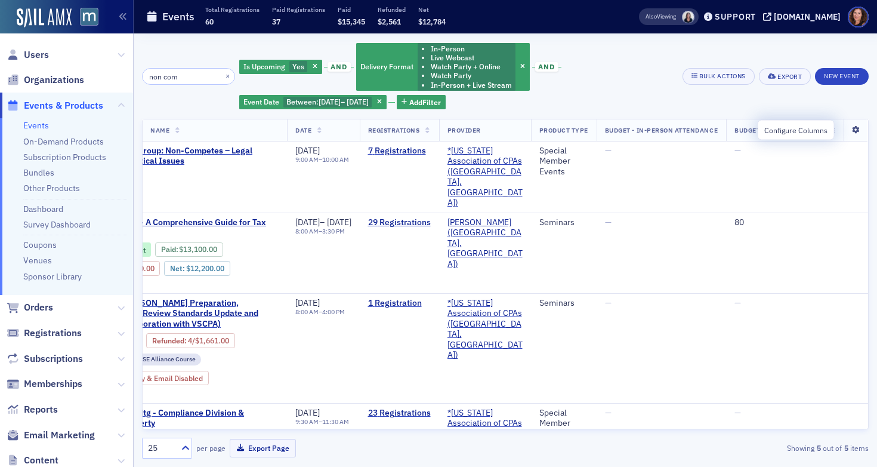
click at [844, 130] on icon at bounding box center [856, 129] width 24 height 7
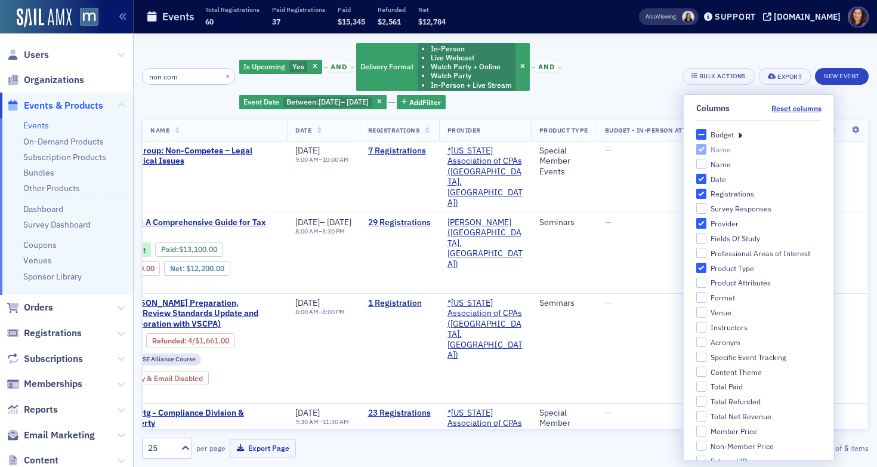
click at [718, 134] on div "Budget" at bounding box center [722, 134] width 23 height 10
click at [706, 134] on input "Budget" at bounding box center [701, 134] width 11 height 11
checkbox input "true"
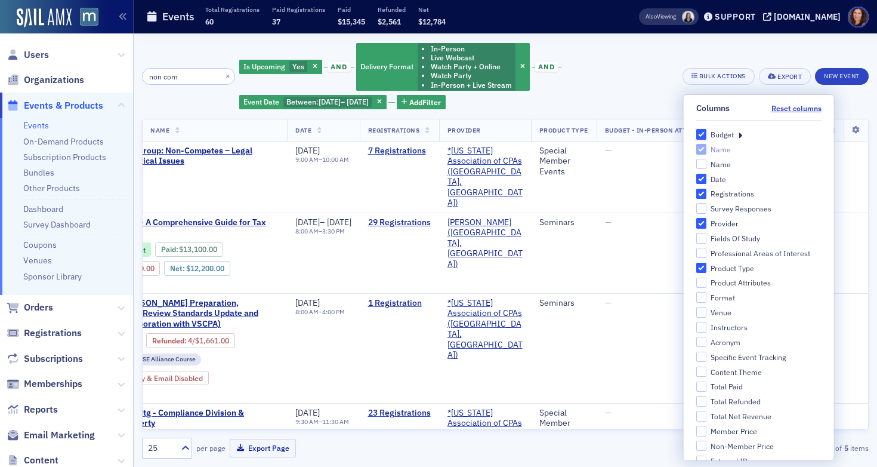
checkbox input "true"
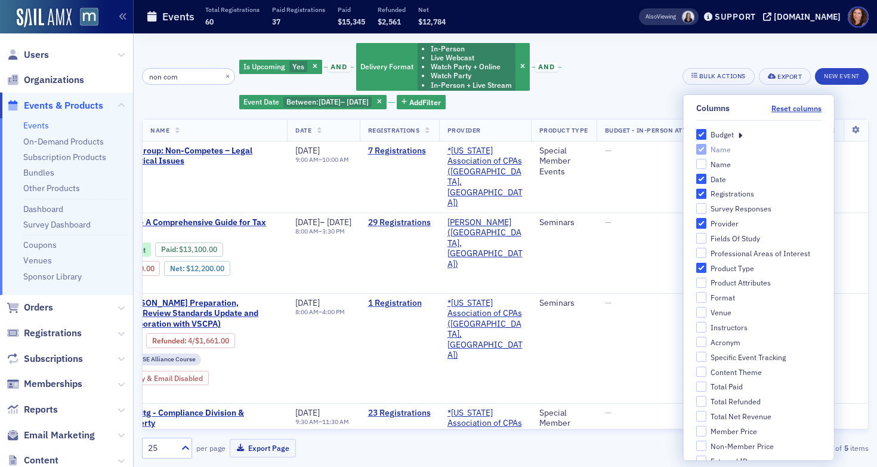
checkbox input "true"
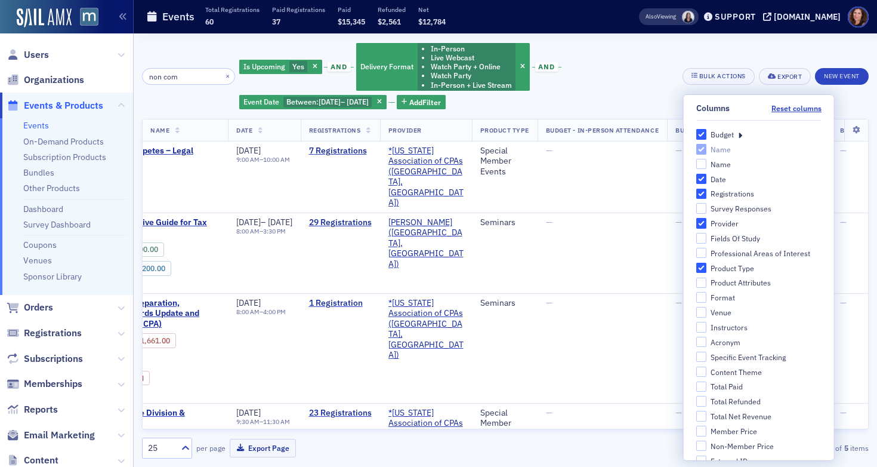
click at [738, 135] on icon at bounding box center [740, 134] width 4 height 11
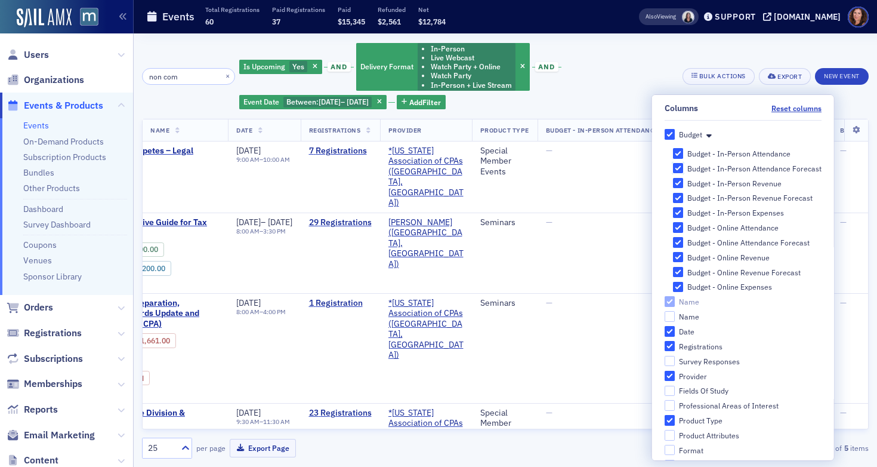
click at [672, 167] on input "Budget - In-Person Attendance Forecast" at bounding box center [677, 168] width 11 height 11
checkbox input "false"
click at [672, 186] on input "Budget - In-Person Revenue" at bounding box center [677, 183] width 11 height 11
checkbox input "false"
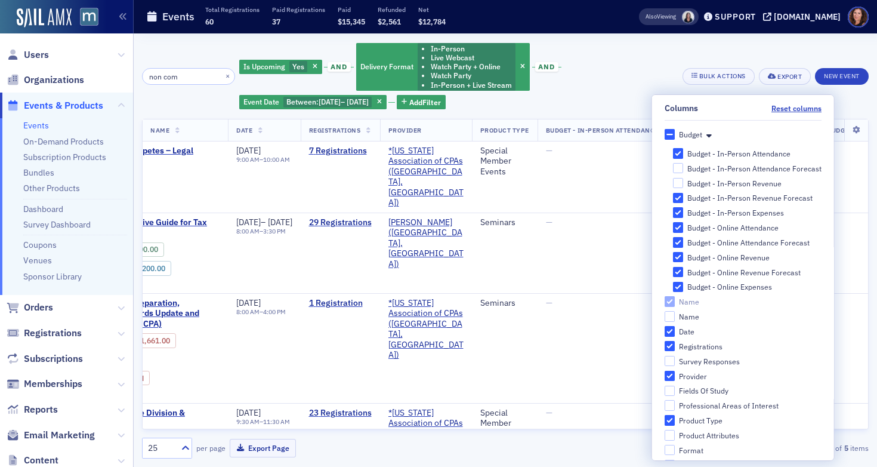
click at [672, 205] on div "Budget - In-Person Attendance Budget - In-Person Attendance Forecast Budget - I…" at bounding box center [746, 220] width 149 height 144
click at [672, 200] on input "Budget - In-Person Revenue Forecast" at bounding box center [677, 198] width 11 height 11
checkbox input "false"
click at [672, 209] on input "Budget - In-Person Expenses" at bounding box center [677, 212] width 11 height 11
checkbox input "false"
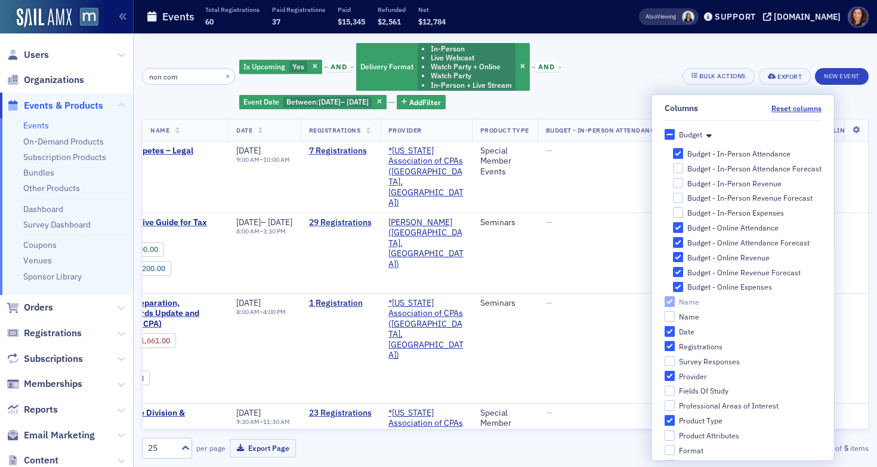
click at [672, 245] on input "Budget - Online Attendance Forecast" at bounding box center [677, 242] width 11 height 11
checkbox input "false"
click at [672, 255] on input "Budget - Online Revenue" at bounding box center [677, 257] width 11 height 11
checkbox input "false"
click at [672, 276] on input "Budget - Online Revenue Forecast" at bounding box center [677, 272] width 11 height 11
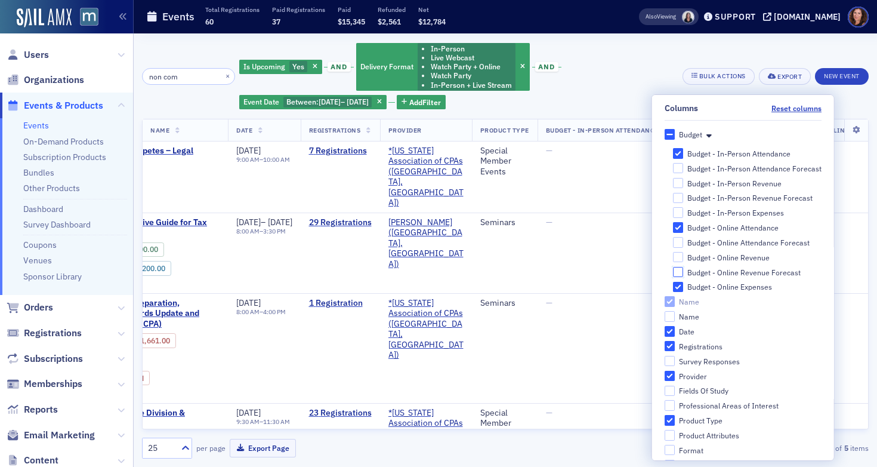
checkbox input "false"
click at [672, 290] on input "Budget - Online Expenses" at bounding box center [677, 287] width 11 height 11
checkbox input "false"
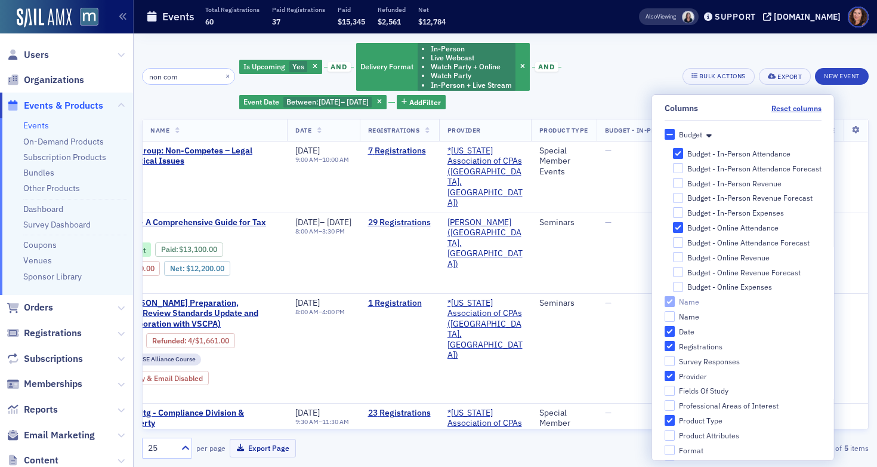
click at [616, 64] on div "Is Upcoming Yes and Delivery Format In-Person Live Webcast Watch Party + Online…" at bounding box center [456, 76] width 435 height 69
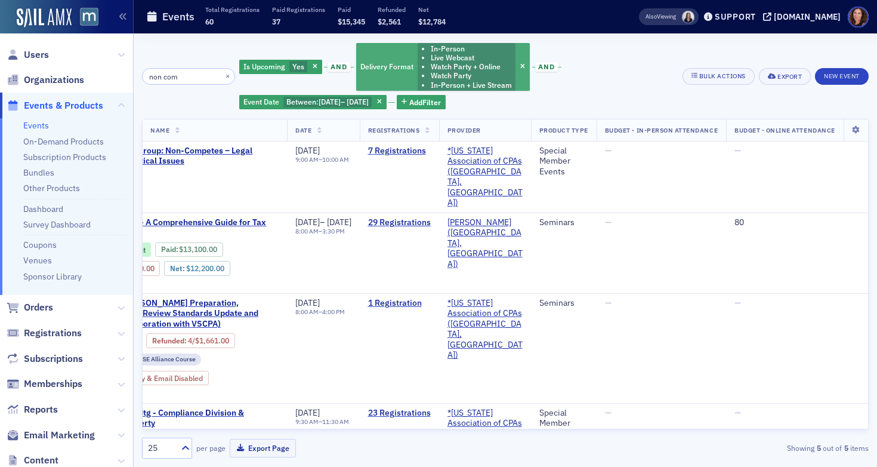
click at [480, 70] on li "Watch Party + Online" at bounding box center [471, 66] width 81 height 9
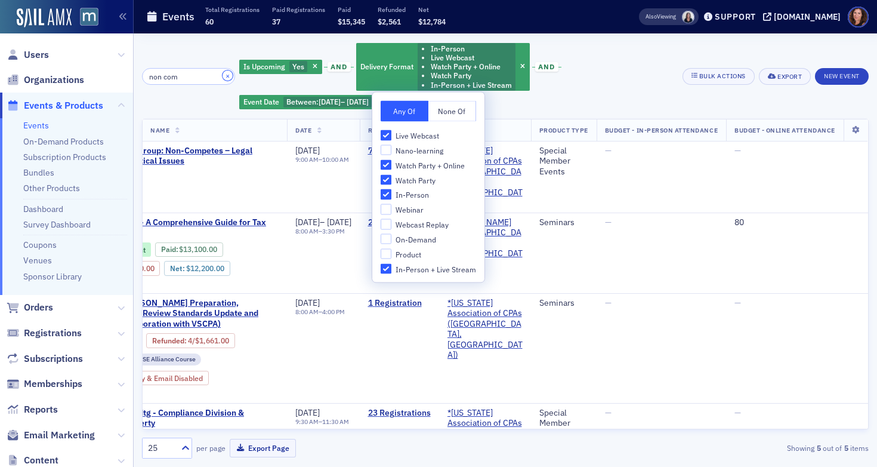
click at [223, 78] on button "×" at bounding box center [228, 75] width 11 height 11
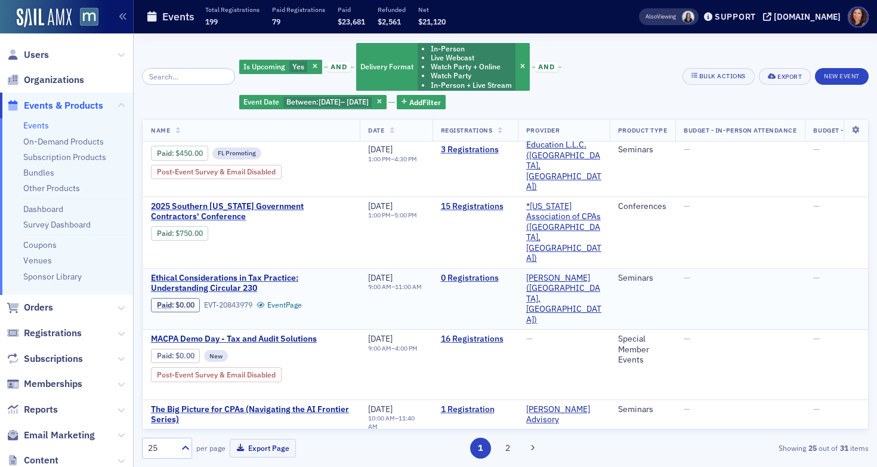
scroll to position [816, 0]
